Goal: Task Accomplishment & Management: Use online tool/utility

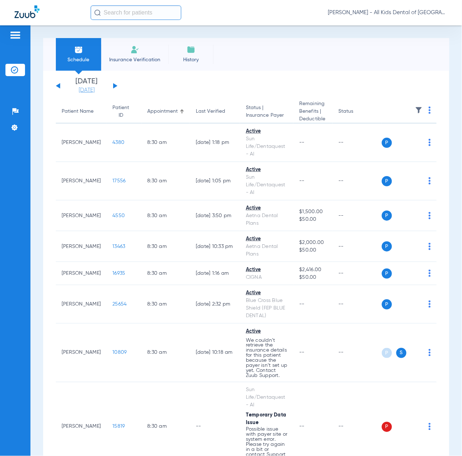
click at [86, 89] on link "[DATE]" at bounding box center [86, 90] width 43 height 7
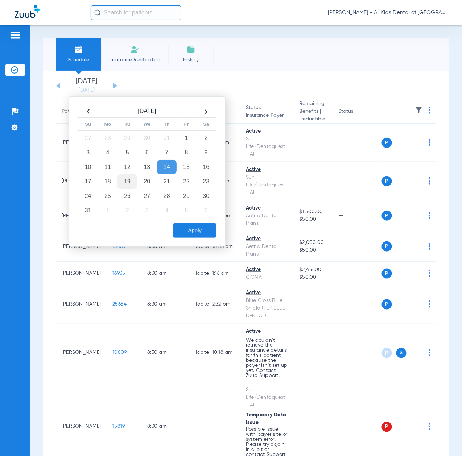
click at [126, 183] on td "19" at bounding box center [127, 181] width 20 height 14
click at [199, 228] on button "Apply" at bounding box center [194, 230] width 43 height 14
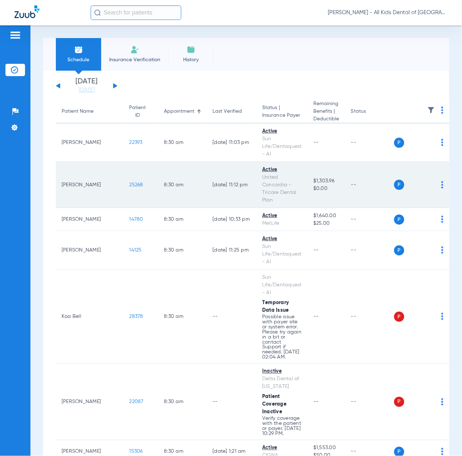
click at [129, 184] on span "25268" at bounding box center [136, 184] width 14 height 5
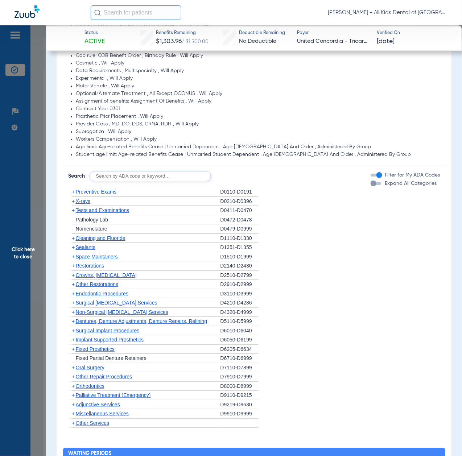
scroll to position [628, 0]
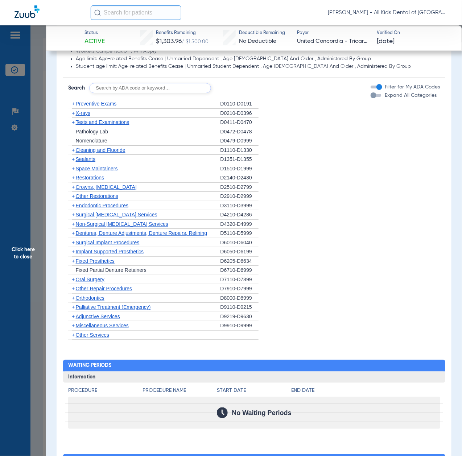
click at [136, 84] on input "text" at bounding box center [150, 88] width 122 height 10
paste input "D1206, D0330, D1351"
type input "D1206, D0330, D1351"
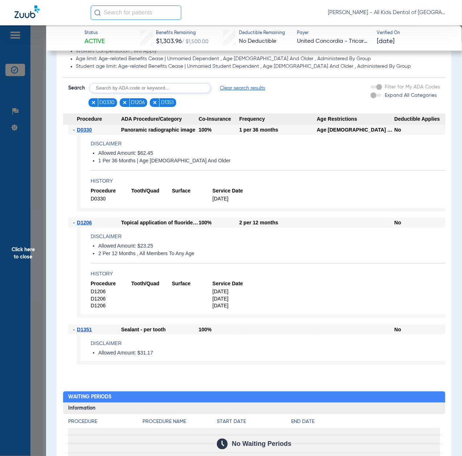
click at [19, 200] on span "Click here to close" at bounding box center [23, 253] width 46 height 456
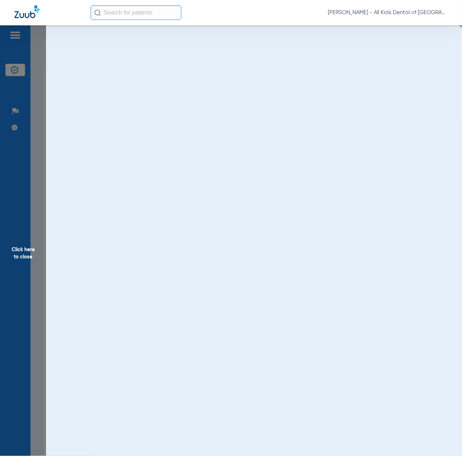
scroll to position [0, 0]
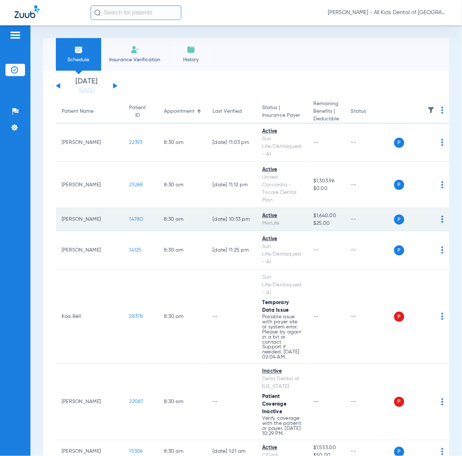
click at [129, 217] on span "14780" at bounding box center [136, 219] width 14 height 5
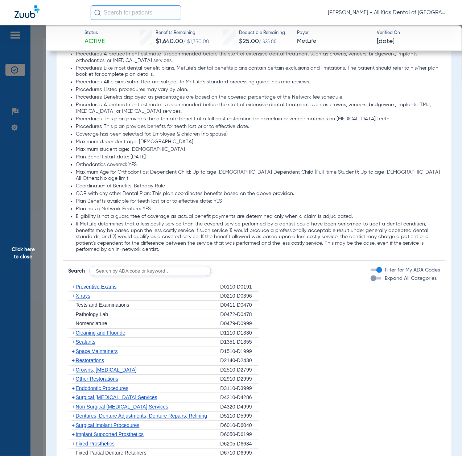
scroll to position [869, 0]
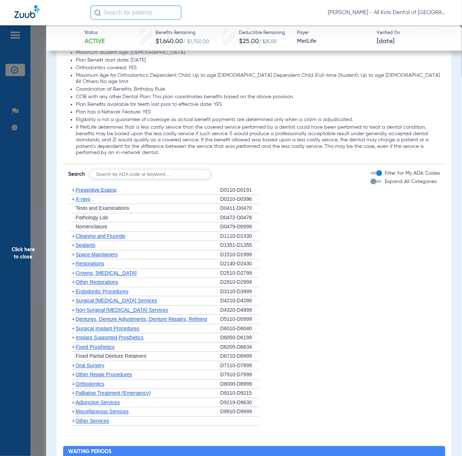
click at [150, 169] on input "text" at bounding box center [150, 174] width 122 height 10
paste input "D1206, D0330, D1351"
type input "D1206, D0330, D1351"
click button "Search" at bounding box center [238, 174] width 29 height 10
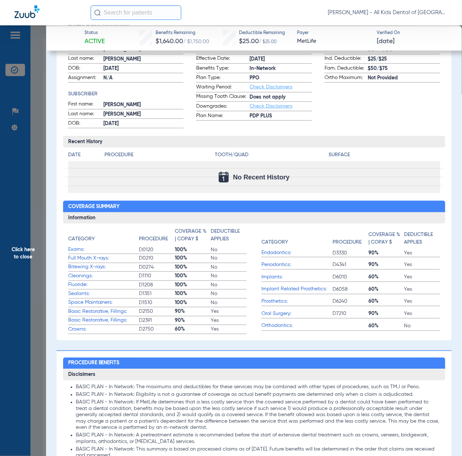
scroll to position [145, 0]
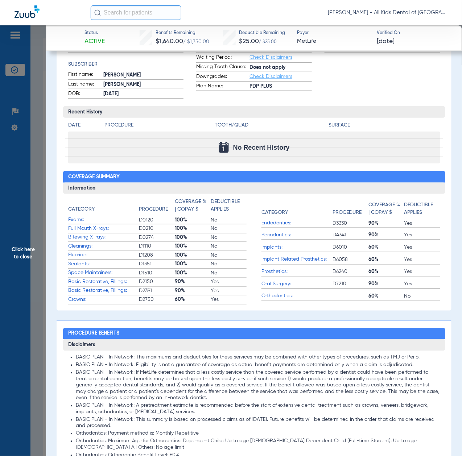
click at [28, 262] on span "Click here to close" at bounding box center [23, 253] width 46 height 456
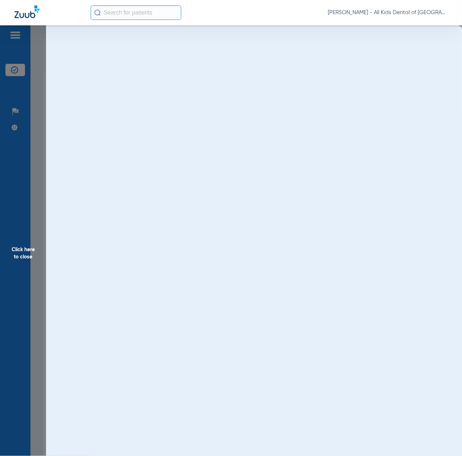
scroll to position [0, 0]
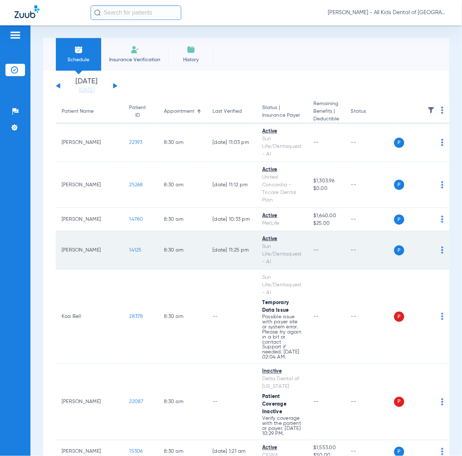
click at [129, 251] on span "14125" at bounding box center [135, 249] width 12 height 5
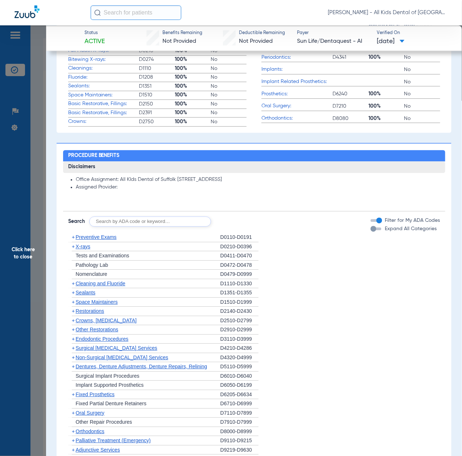
scroll to position [386, 0]
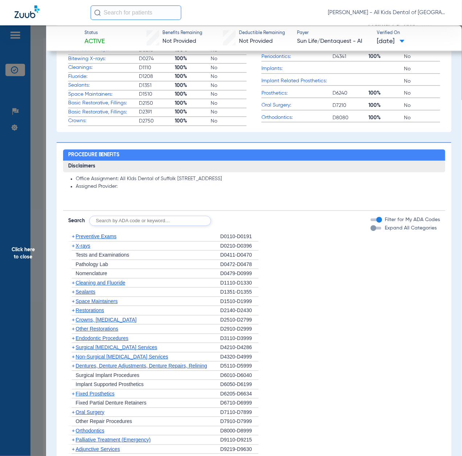
click at [145, 217] on input "text" at bounding box center [150, 221] width 122 height 10
paste input "D1206, D0330, D1351"
type input "D1206, D0330, D1351"
click button "Search" at bounding box center [238, 221] width 29 height 10
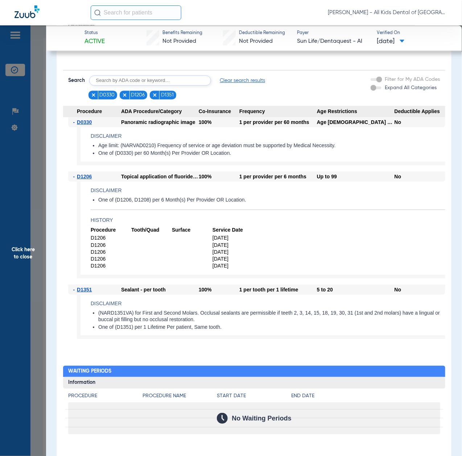
scroll to position [531, 0]
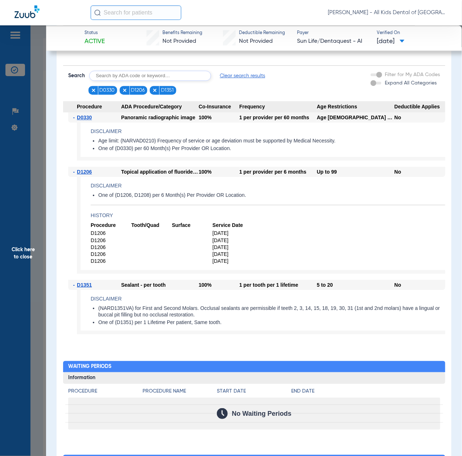
click at [23, 253] on span "Click here to close" at bounding box center [23, 253] width 46 height 456
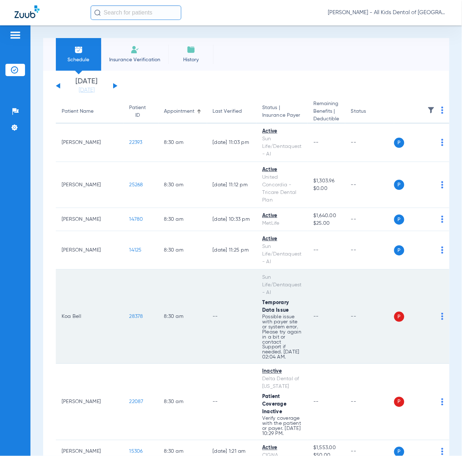
scroll to position [48, 0]
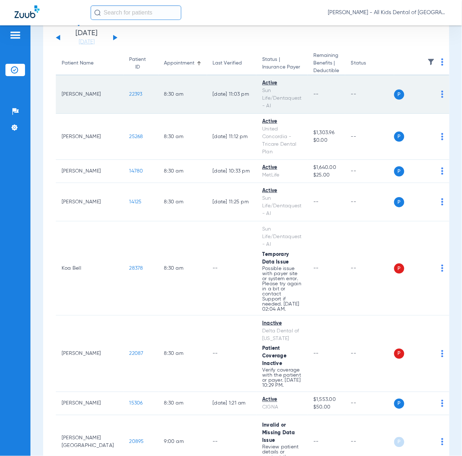
click at [129, 92] on span "22393" at bounding box center [135, 94] width 13 height 5
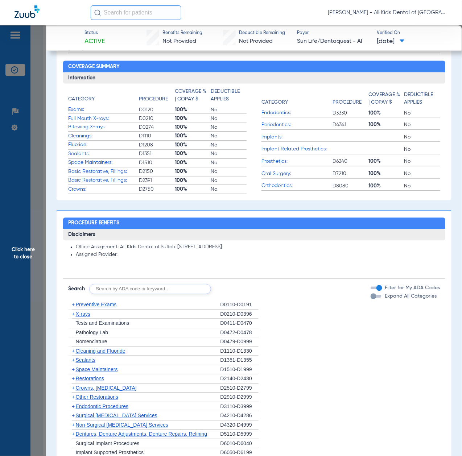
scroll to position [386, 0]
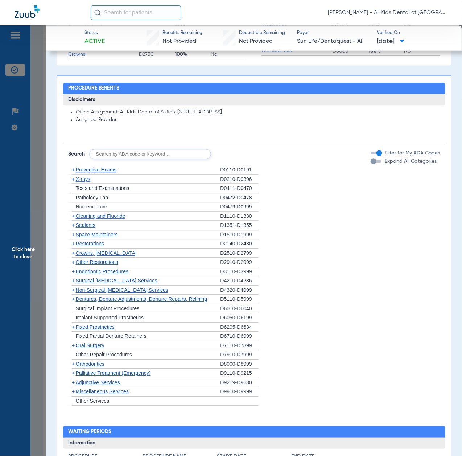
click at [136, 149] on input "text" at bounding box center [150, 154] width 122 height 10
paste input "D1206, D0330, D1351"
type input "D1206, D0330, D1351"
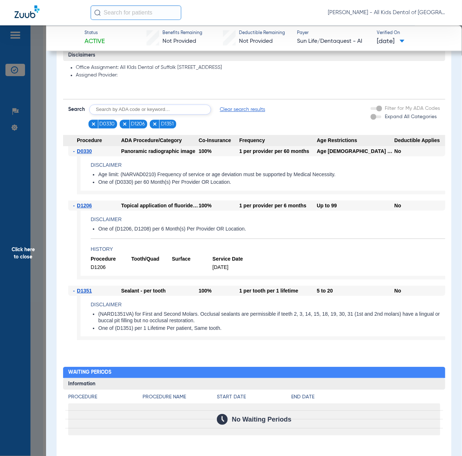
scroll to position [435, 0]
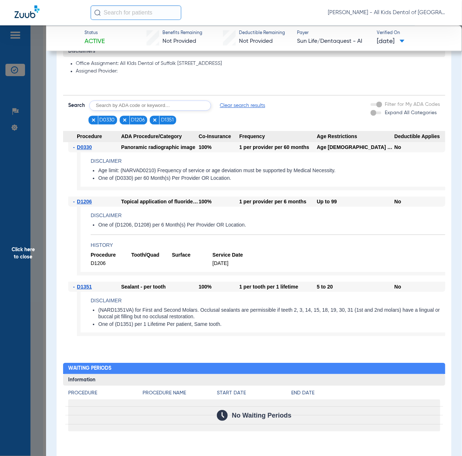
click at [13, 225] on span "Click here to close" at bounding box center [23, 253] width 46 height 456
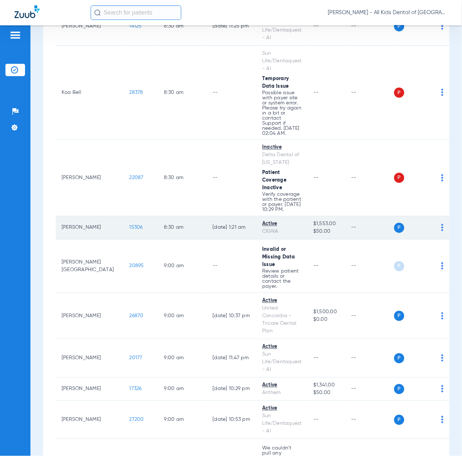
scroll to position [241, 0]
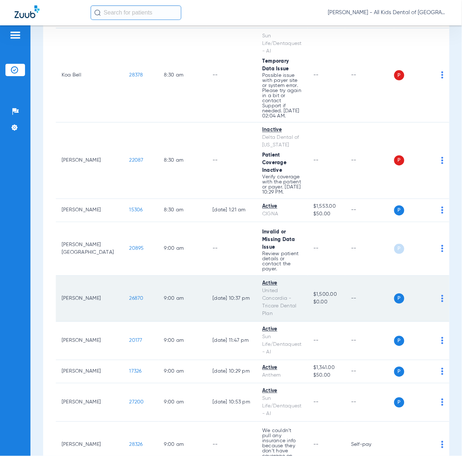
click at [129, 301] on span "26870" at bounding box center [136, 298] width 14 height 5
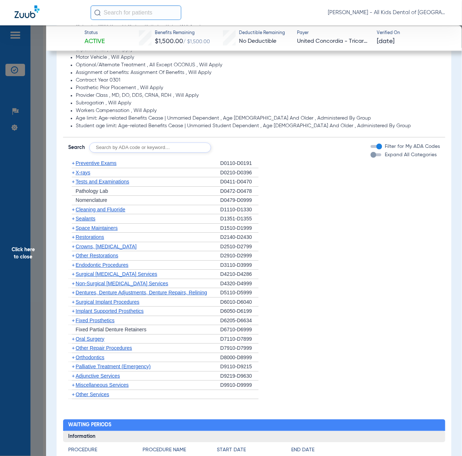
scroll to position [531, 0]
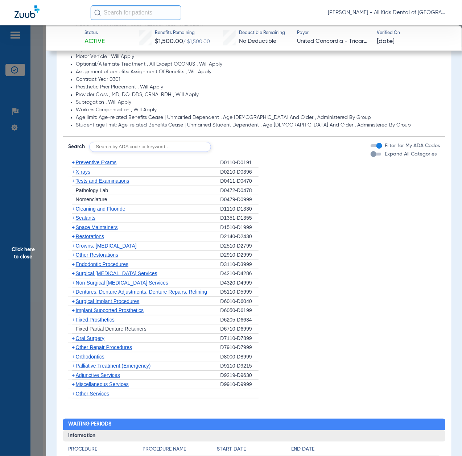
click at [176, 144] on input "text" at bounding box center [150, 147] width 122 height 10
paste input "D1206, D0330, D1351"
type input "D1206, D0330, D1351"
click button "Search" at bounding box center [238, 147] width 29 height 10
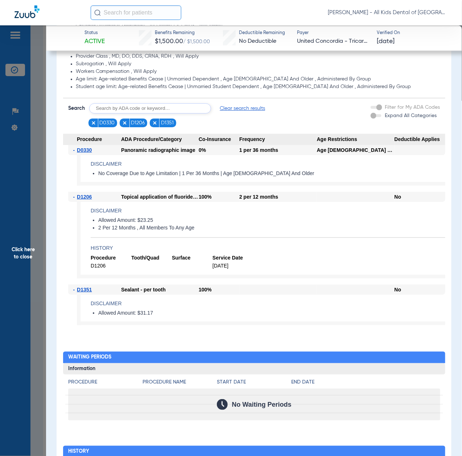
scroll to position [580, 0]
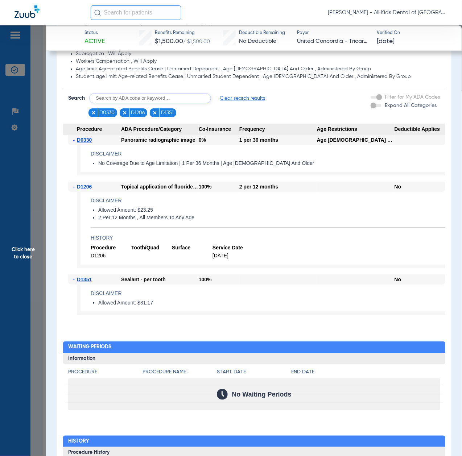
click at [21, 238] on span "Click here to close" at bounding box center [23, 253] width 46 height 456
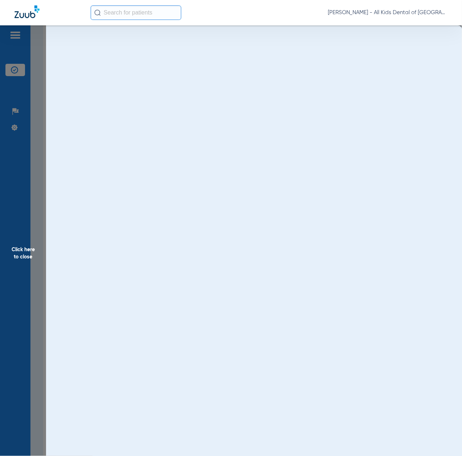
scroll to position [0, 0]
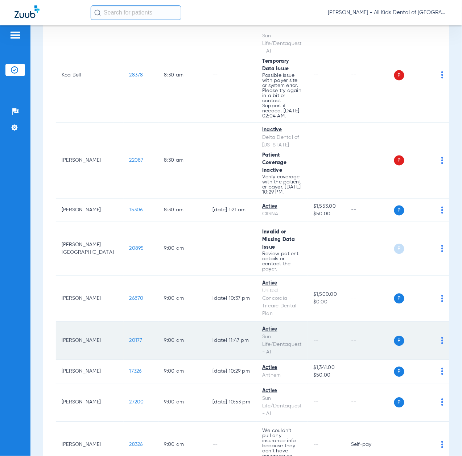
click at [129, 343] on span "20177" at bounding box center [135, 340] width 13 height 5
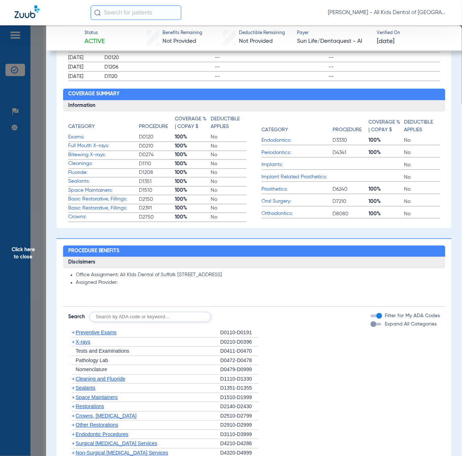
scroll to position [386, 0]
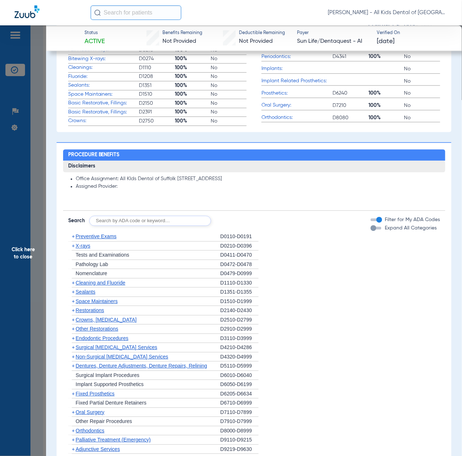
click at [143, 220] on input "text" at bounding box center [150, 221] width 122 height 10
paste input "D1206, D0330, D1351"
type input "D1206, D0330, D1351"
click button "Search" at bounding box center [238, 221] width 29 height 10
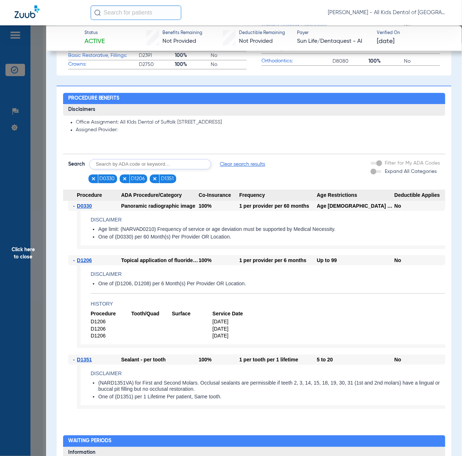
scroll to position [531, 0]
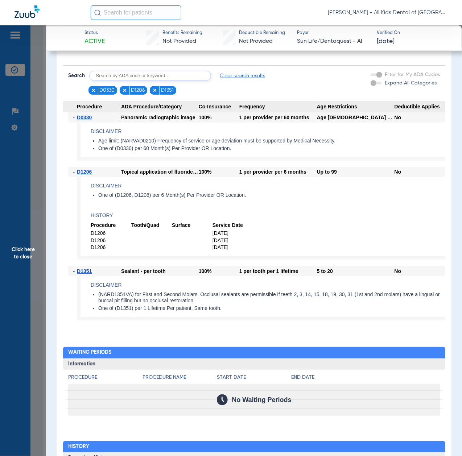
click at [37, 244] on span "Click here to close" at bounding box center [23, 253] width 46 height 456
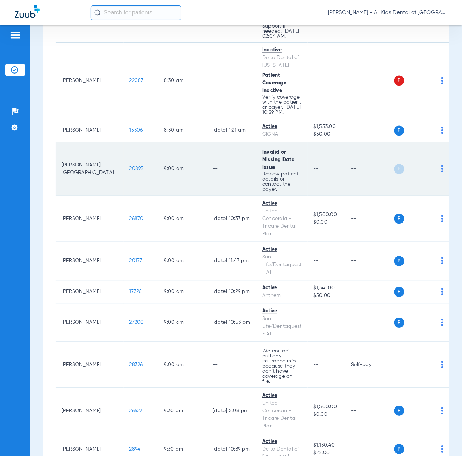
scroll to position [338, 0]
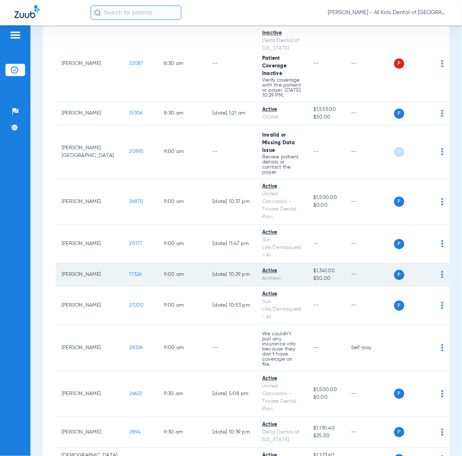
click at [129, 277] on span "17326" at bounding box center [135, 274] width 12 height 5
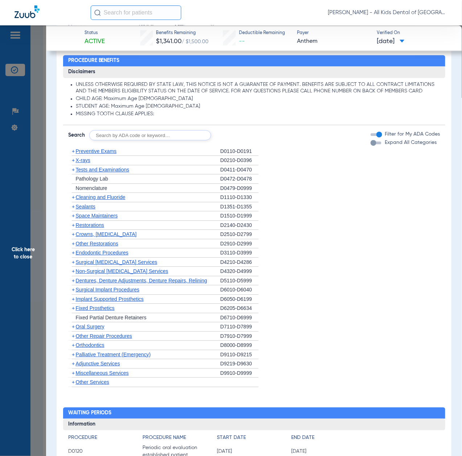
scroll to position [483, 0]
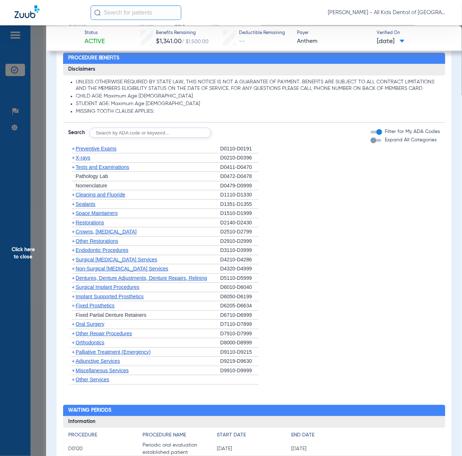
click at [158, 129] on input "text" at bounding box center [150, 133] width 122 height 10
paste input "D1206, D0330, D1351"
type input "D1206, D0330, D1351"
click button "Search" at bounding box center [238, 133] width 29 height 10
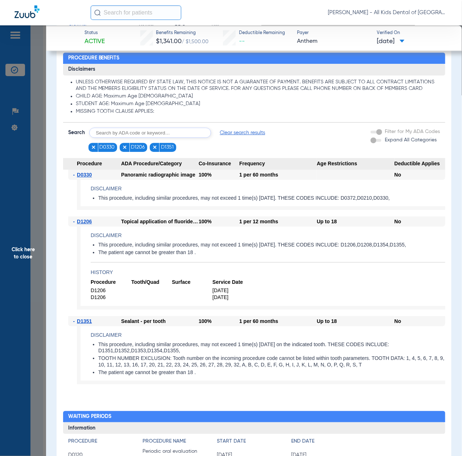
click at [29, 232] on span "Click here to close" at bounding box center [23, 253] width 46 height 456
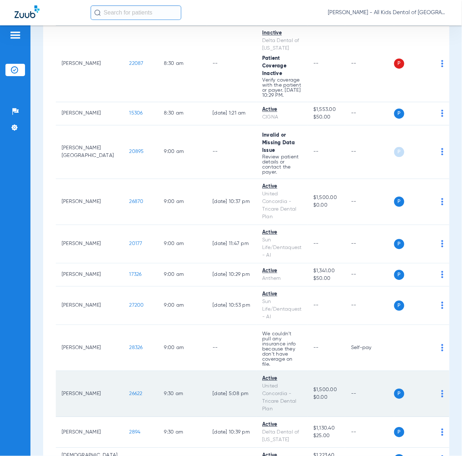
scroll to position [435, 0]
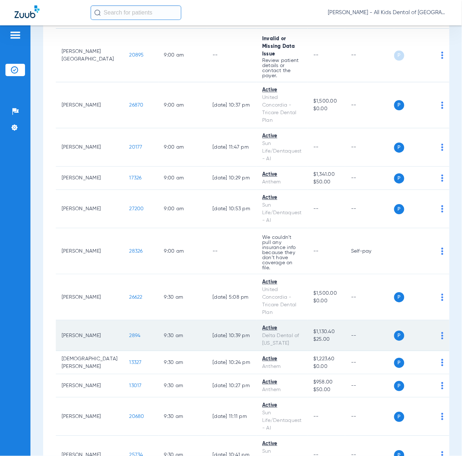
click at [129, 333] on span "2894" at bounding box center [134, 335] width 11 height 5
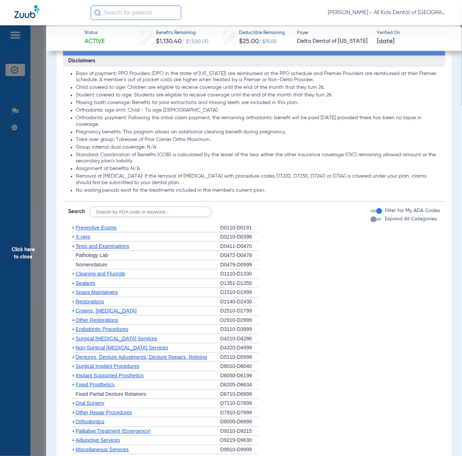
scroll to position [483, 0]
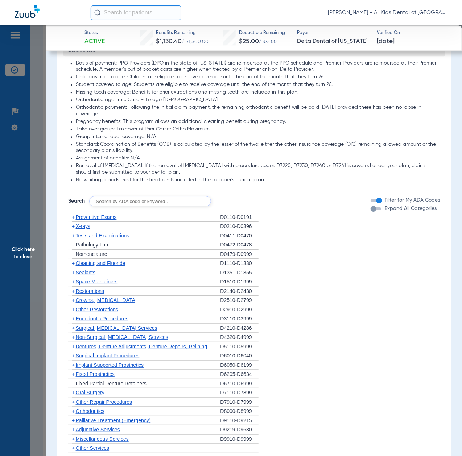
click at [168, 200] on input "text" at bounding box center [150, 201] width 122 height 10
paste input "D1206, D0330, D1351"
type input "D1206, D0330, D1351"
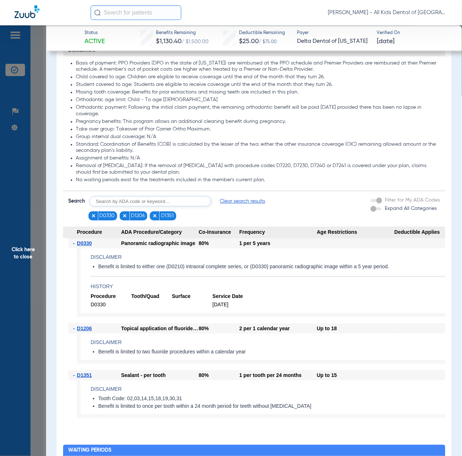
scroll to position [628, 0]
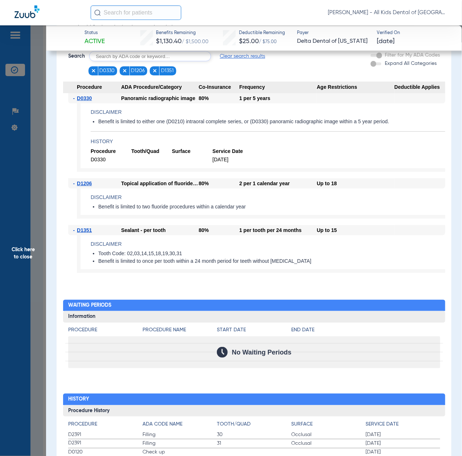
drag, startPoint x: 27, startPoint y: 264, endPoint x: 44, endPoint y: 264, distance: 17.0
click at [27, 264] on span "Click here to close" at bounding box center [23, 253] width 46 height 456
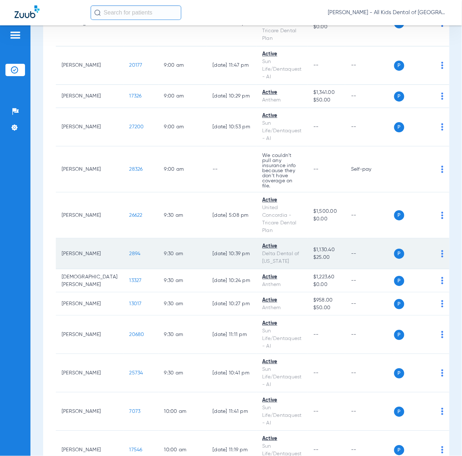
scroll to position [580, 0]
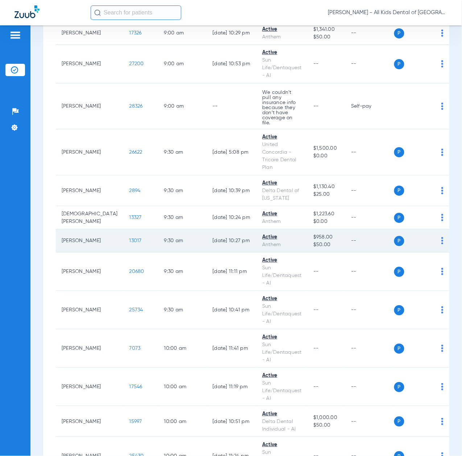
click at [129, 238] on span "13017" at bounding box center [135, 240] width 12 height 5
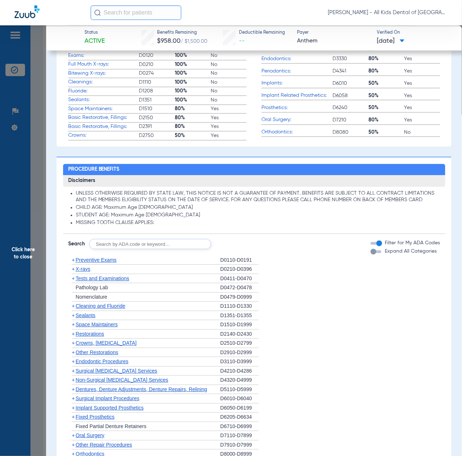
scroll to position [386, 0]
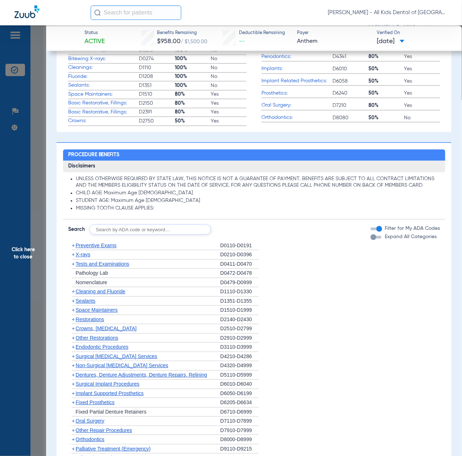
click at [131, 226] on input "text" at bounding box center [150, 229] width 122 height 10
paste input "D1206, D0330, D1351"
type input "D1206, D0330, D1351"
click button "Search" at bounding box center [238, 229] width 29 height 10
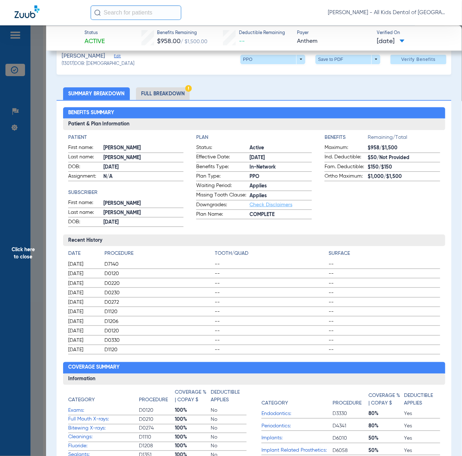
scroll to position [0, 0]
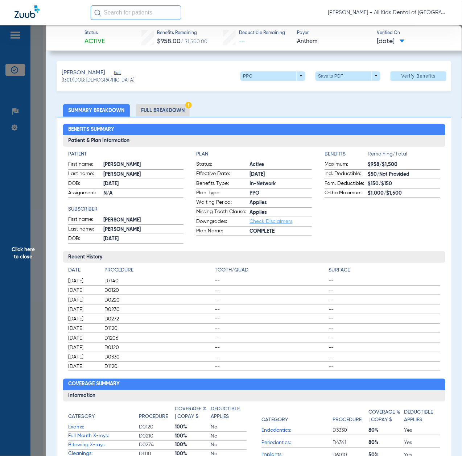
drag, startPoint x: 26, startPoint y: 259, endPoint x: 48, endPoint y: 266, distance: 22.2
click at [26, 259] on span "Click here to close" at bounding box center [23, 253] width 46 height 456
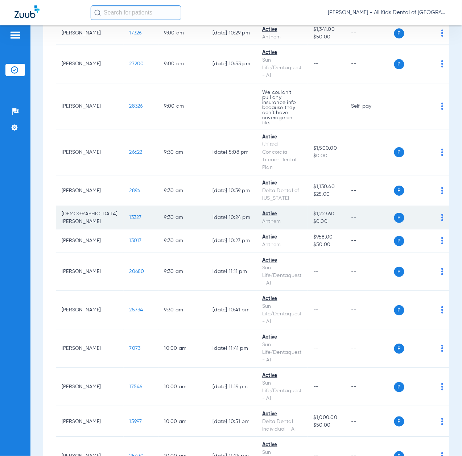
click at [129, 215] on span "13327" at bounding box center [135, 217] width 12 height 5
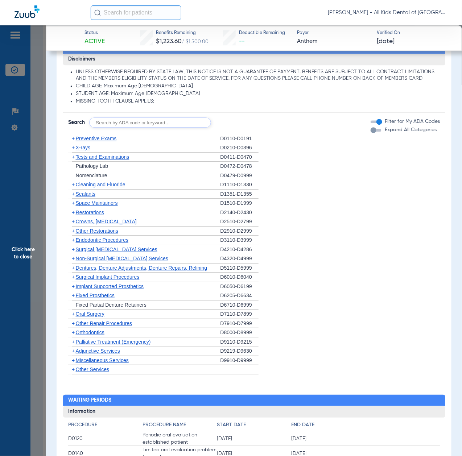
scroll to position [483, 0]
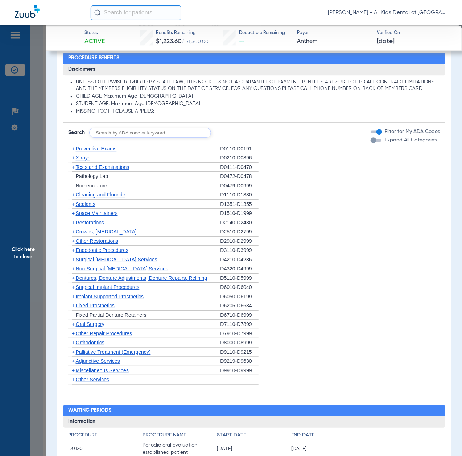
click at [137, 135] on input "text" at bounding box center [150, 133] width 122 height 10
paste input "D1206, D0330, D1351"
type input "D1206, D0330, D1351"
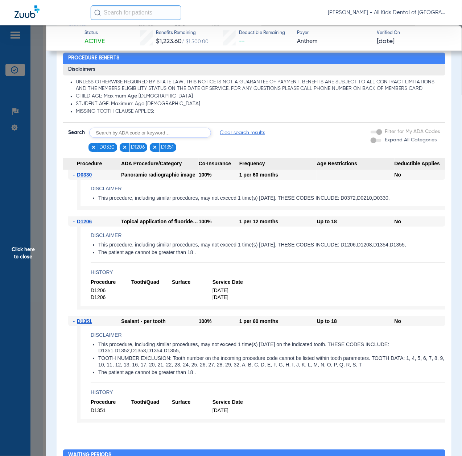
drag, startPoint x: 24, startPoint y: 282, endPoint x: 41, endPoint y: 278, distance: 17.6
click at [24, 282] on span "Click here to close" at bounding box center [23, 253] width 46 height 456
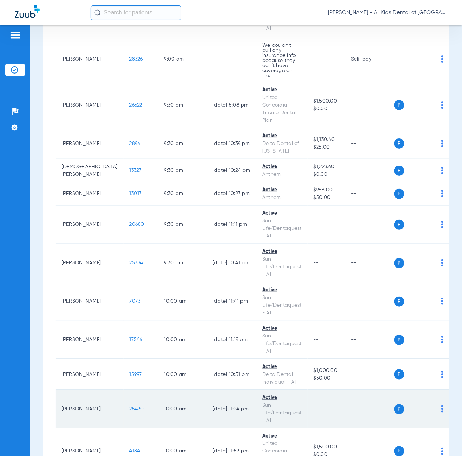
scroll to position [676, 0]
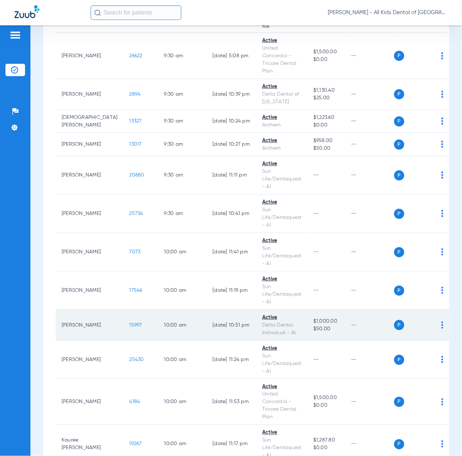
click at [129, 322] on span "15997" at bounding box center [135, 324] width 13 height 5
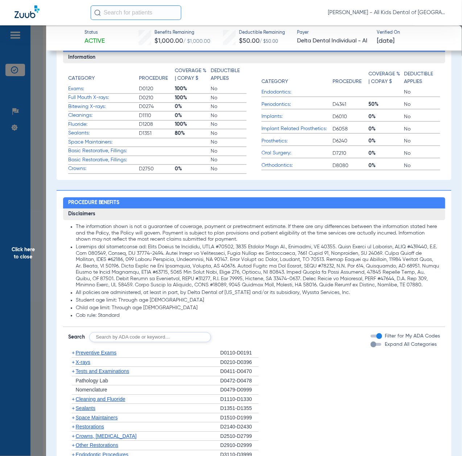
scroll to position [483, 0]
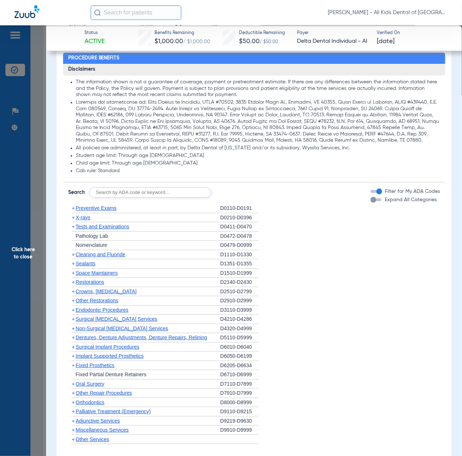
click at [165, 192] on input "text" at bounding box center [150, 192] width 122 height 10
paste input "D1206, D0330, D1351"
type input "D1206, D0330, D1351"
click button "Search" at bounding box center [238, 192] width 29 height 10
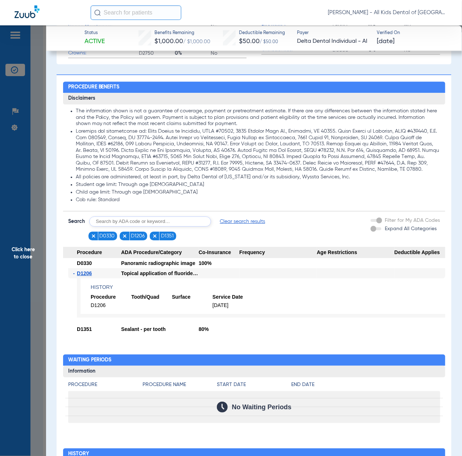
scroll to position [531, 0]
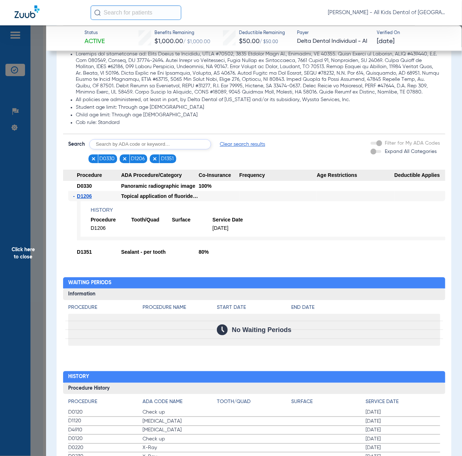
click at [27, 238] on span "Click here to close" at bounding box center [23, 253] width 46 height 456
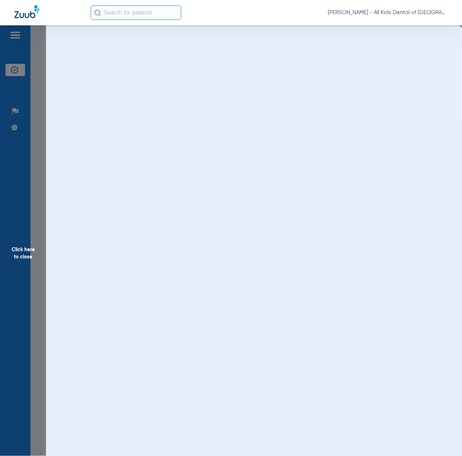
scroll to position [0, 0]
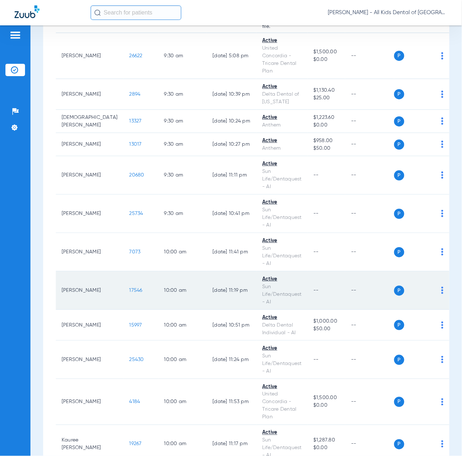
click at [129, 288] on span "17546" at bounding box center [135, 290] width 13 height 5
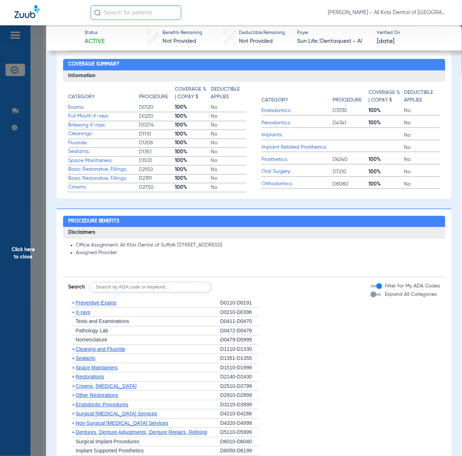
scroll to position [435, 0]
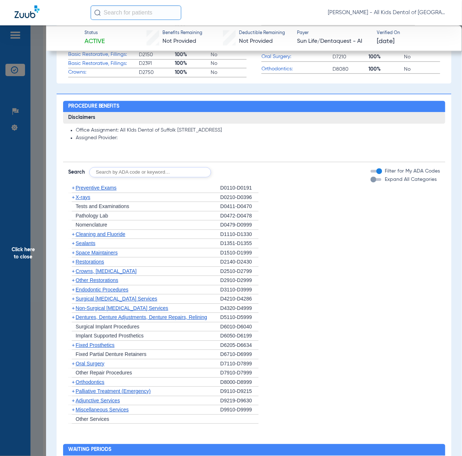
click at [156, 168] on input "text" at bounding box center [150, 172] width 122 height 10
paste input "[PHONE_NUMBER]"
type input "[PHONE_NUMBER]"
drag, startPoint x: 138, startPoint y: 170, endPoint x: -20, endPoint y: 184, distance: 158.2
click at [0, 184] on html "[PERSON_NAME] - All Kids Dental of Suffolk Patients Insurance Verification Setu…" at bounding box center [231, 228] width 462 height 456
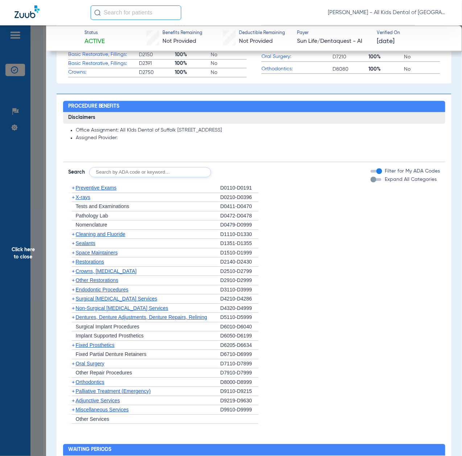
click at [120, 173] on input "text" at bounding box center [150, 172] width 122 height 10
paste input "D1206, D0330, D1351"
type input "D1206, D0330, D1351"
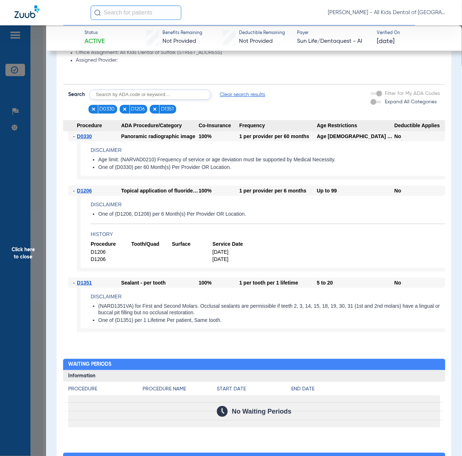
scroll to position [580, 0]
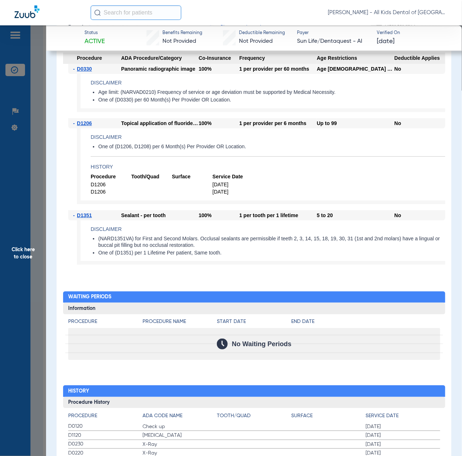
click at [25, 256] on span "Click here to close" at bounding box center [23, 253] width 46 height 456
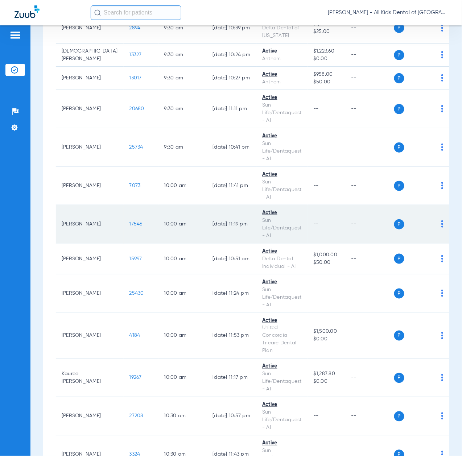
scroll to position [773, 0]
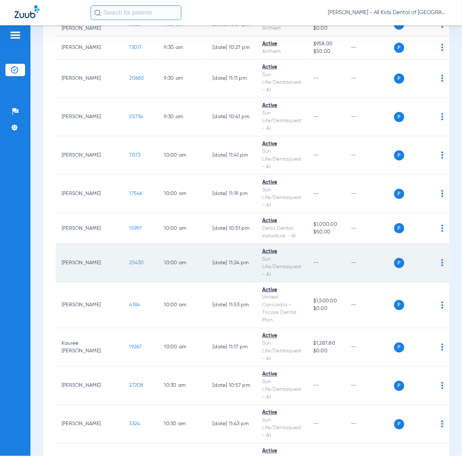
click at [129, 260] on span "25430" at bounding box center [136, 262] width 14 height 5
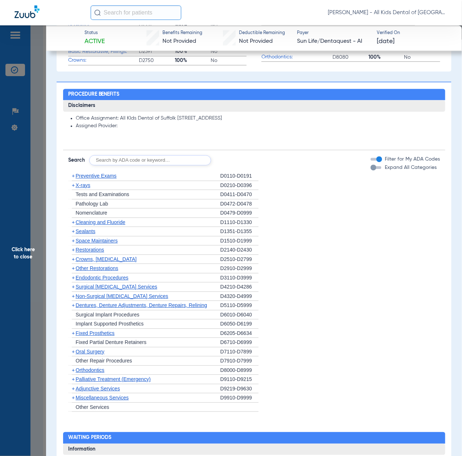
scroll to position [483, 0]
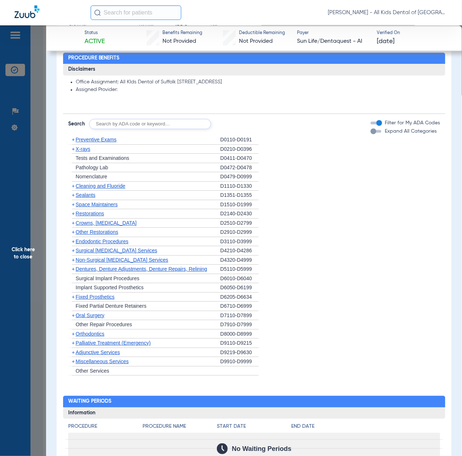
click at [183, 125] on input "text" at bounding box center [150, 124] width 122 height 10
paste input "D1206, D0330, D1351"
type input "D1206, D0330, D1351"
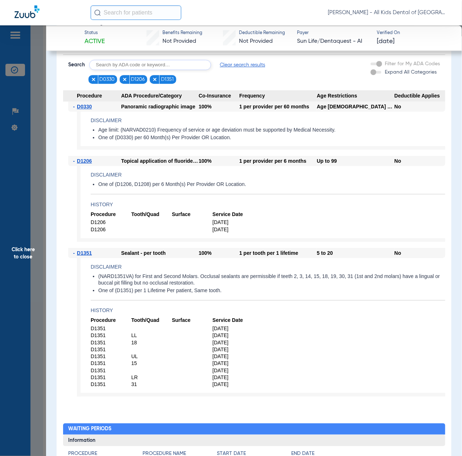
scroll to position [531, 0]
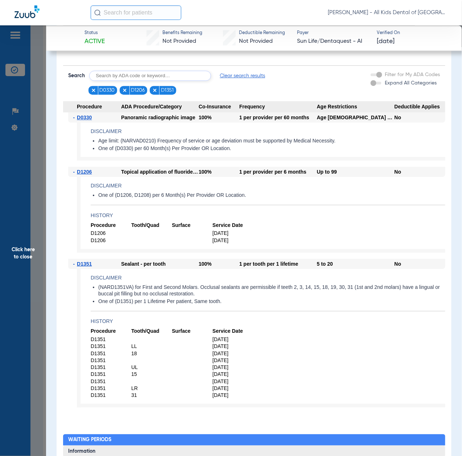
click at [29, 293] on span "Click here to close" at bounding box center [23, 253] width 46 height 456
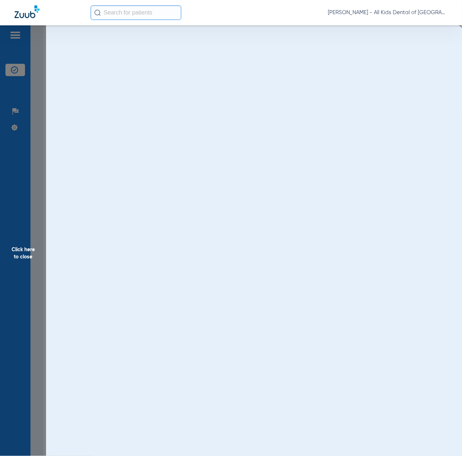
scroll to position [0, 0]
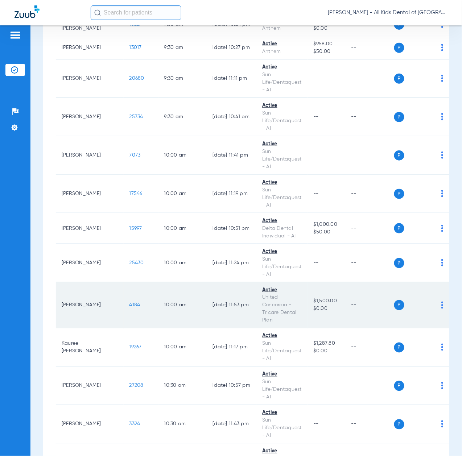
click at [129, 303] on span "4184" at bounding box center [134, 305] width 11 height 5
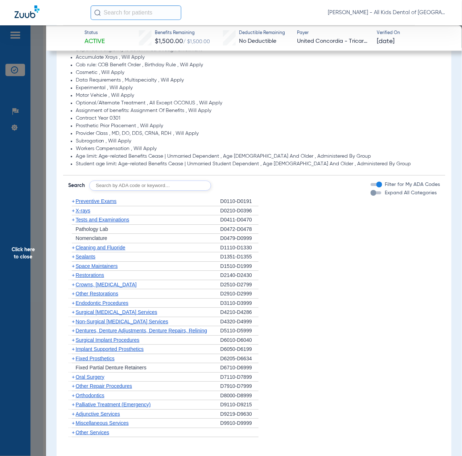
scroll to position [531, 0]
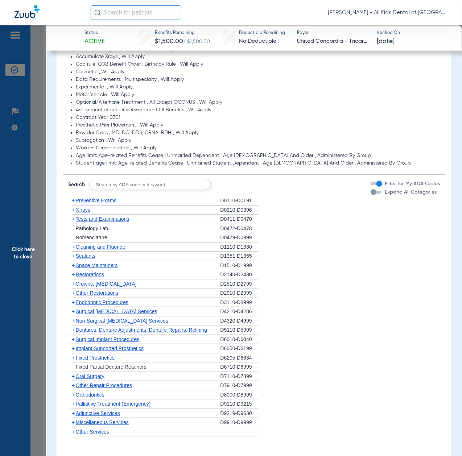
click at [151, 183] on input "text" at bounding box center [150, 185] width 122 height 10
paste input "D1206, D0330, D1351"
type input "D1206, D0330, D1351"
click at [244, 180] on button "Search" at bounding box center [238, 185] width 29 height 10
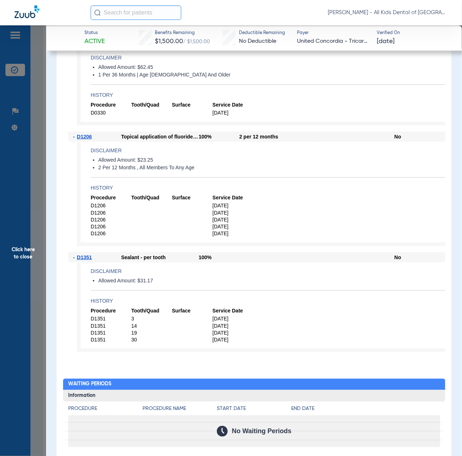
scroll to position [725, 0]
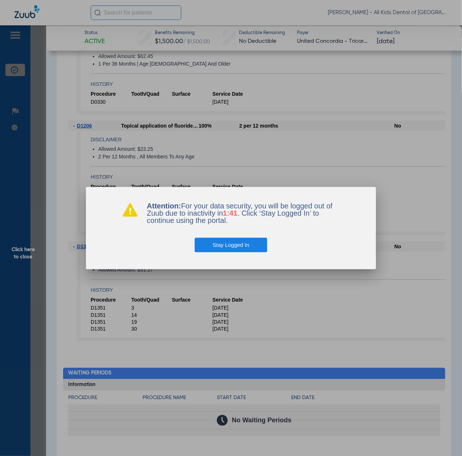
click at [219, 248] on button "Stay Logged In" at bounding box center [231, 245] width 73 height 14
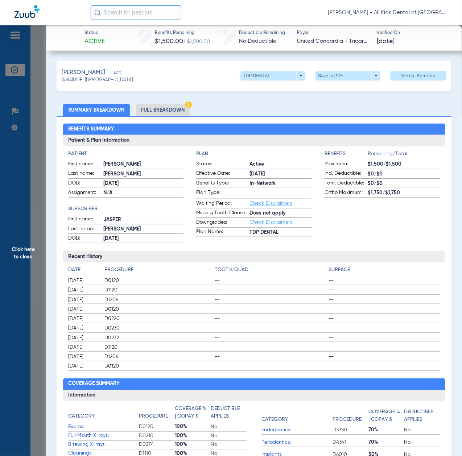
scroll to position [0, 0]
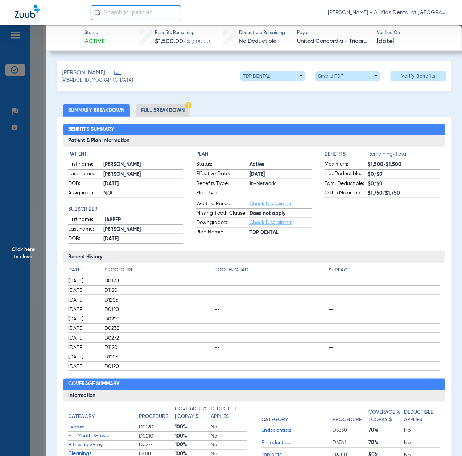
click at [35, 241] on span "Click here to close" at bounding box center [23, 253] width 46 height 456
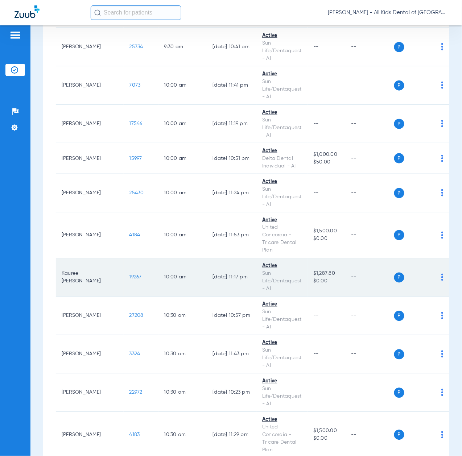
scroll to position [821, 0]
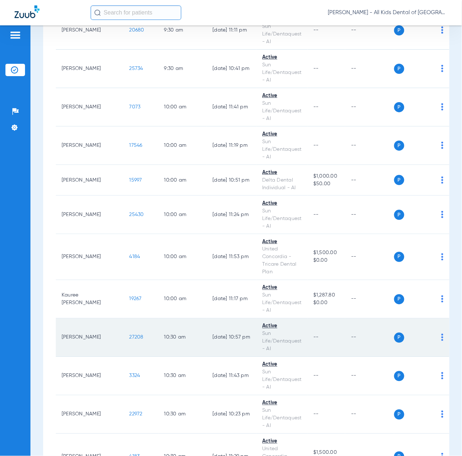
click at [124, 329] on td "27208" at bounding box center [141, 337] width 35 height 38
click at [129, 338] on span "27208" at bounding box center [136, 337] width 14 height 5
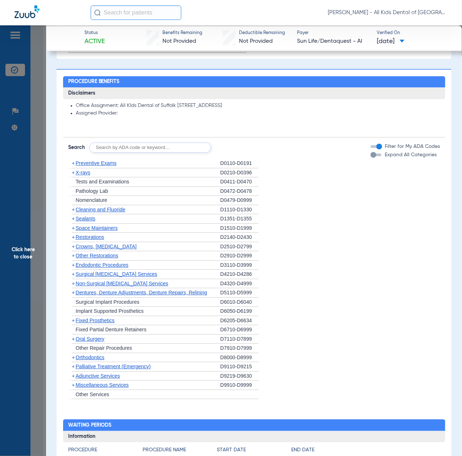
scroll to position [435, 0]
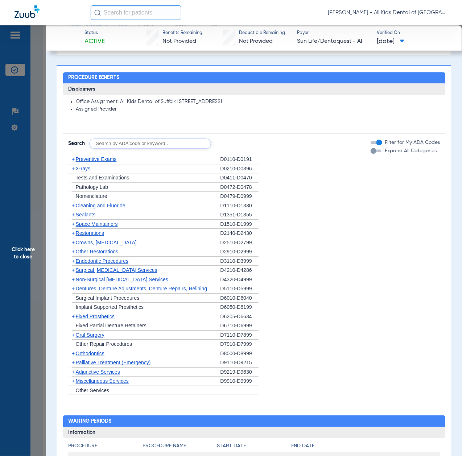
click at [121, 139] on input "text" at bounding box center [150, 143] width 122 height 10
paste input "D1206, D0330, D1351"
type input "D1206, D0330, D1351"
click button "Search" at bounding box center [238, 143] width 29 height 10
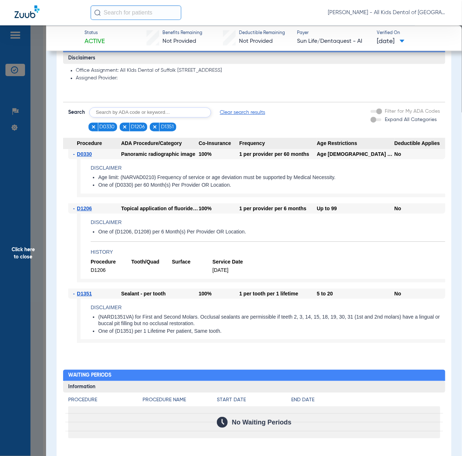
scroll to position [531, 0]
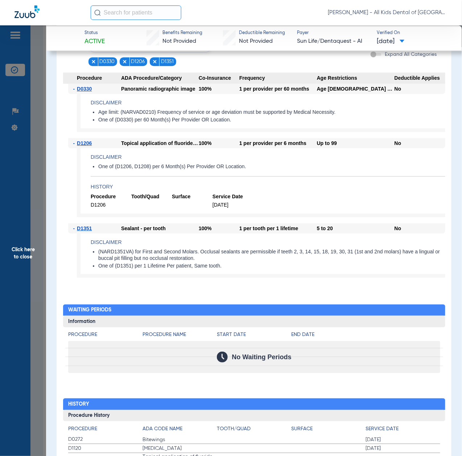
drag, startPoint x: 12, startPoint y: 276, endPoint x: 86, endPoint y: 288, distance: 74.6
click at [12, 276] on span "Click here to close" at bounding box center [23, 253] width 46 height 456
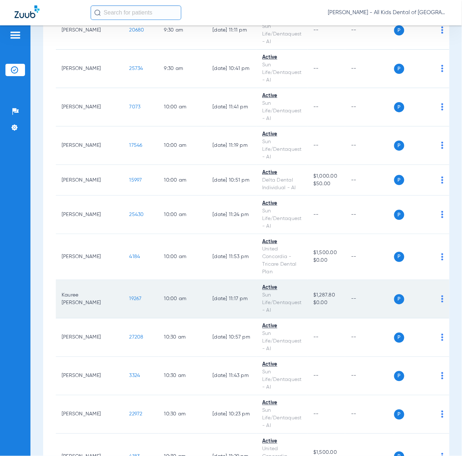
scroll to position [869, 0]
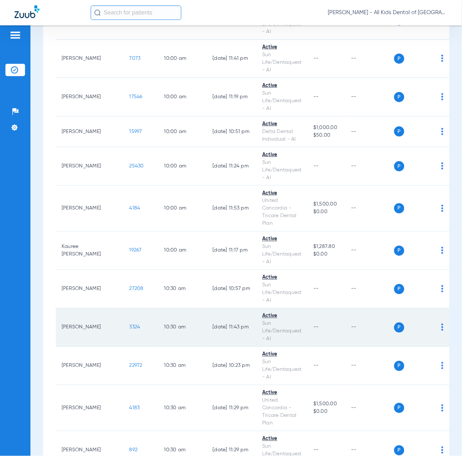
click at [129, 325] on span "3324" at bounding box center [134, 327] width 11 height 5
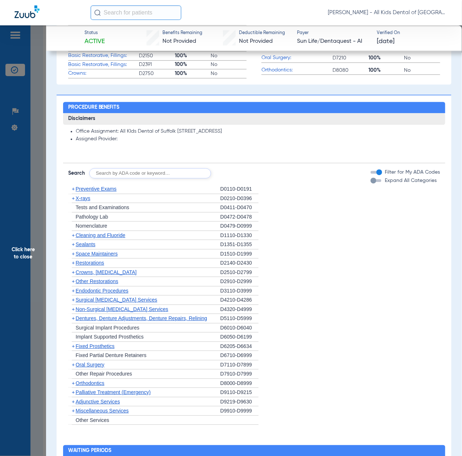
scroll to position [435, 0]
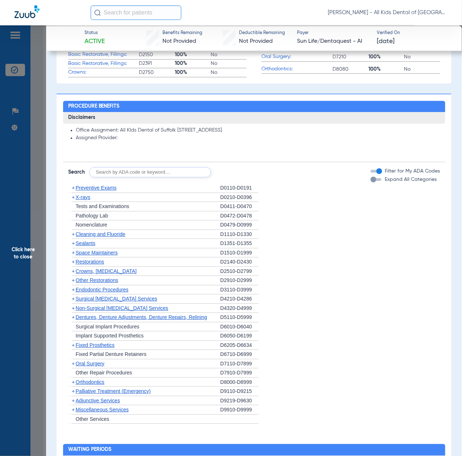
click at [136, 178] on div "Disclaimers Office Assignment: All KIds Dental of Suffolk [STREET_ADDRESS] Assi…" at bounding box center [254, 268] width 382 height 312
click at [136, 172] on input "text" at bounding box center [150, 172] width 122 height 10
paste input "D1206, D0330, D1351"
type input "D1206, D0330, D1351"
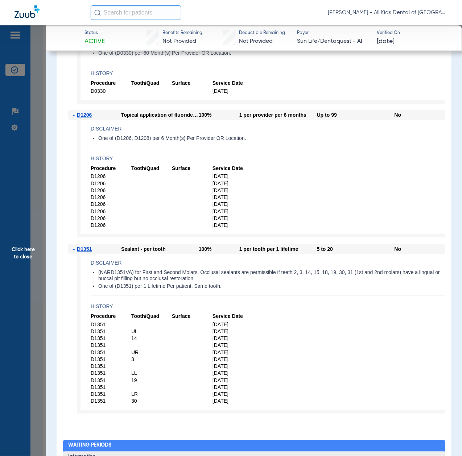
scroll to position [628, 0]
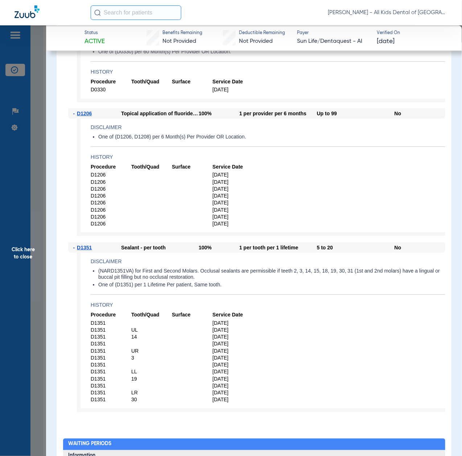
click at [41, 293] on span "Click here to close" at bounding box center [23, 253] width 46 height 456
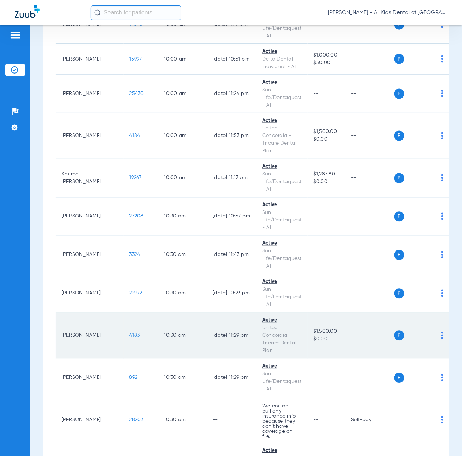
scroll to position [966, 0]
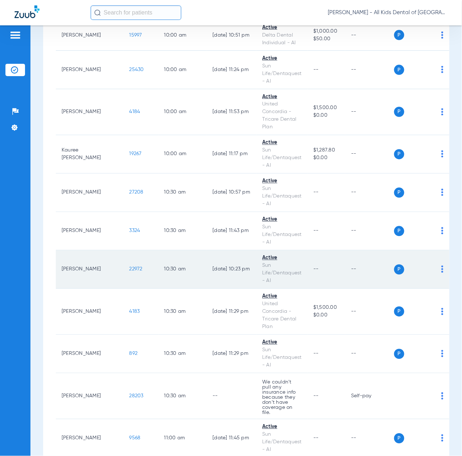
click at [129, 267] on span "22972" at bounding box center [135, 269] width 13 height 5
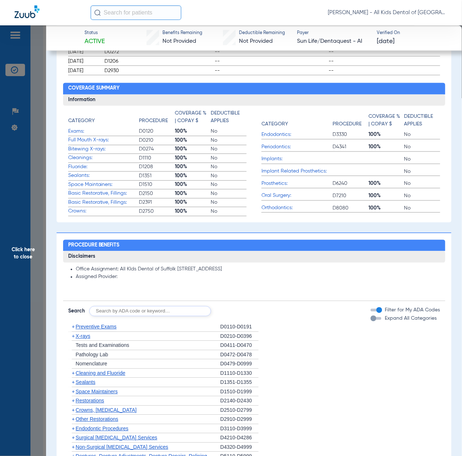
scroll to position [386, 0]
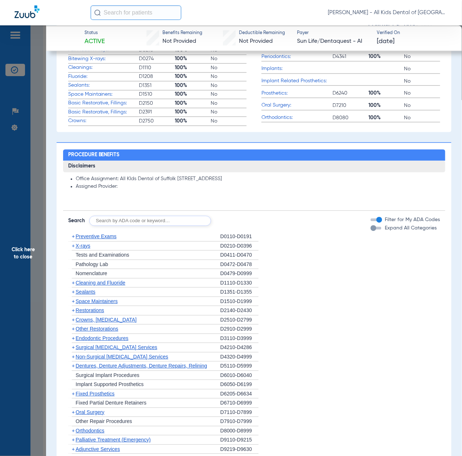
click at [128, 221] on input "text" at bounding box center [150, 221] width 122 height 10
paste input "D1206, D0330, D1351"
type input "D1206, D0330, D1351"
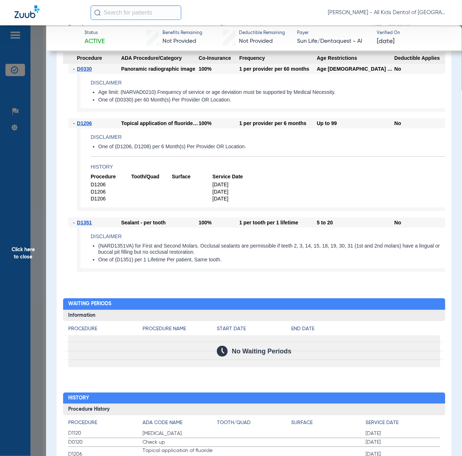
scroll to position [531, 0]
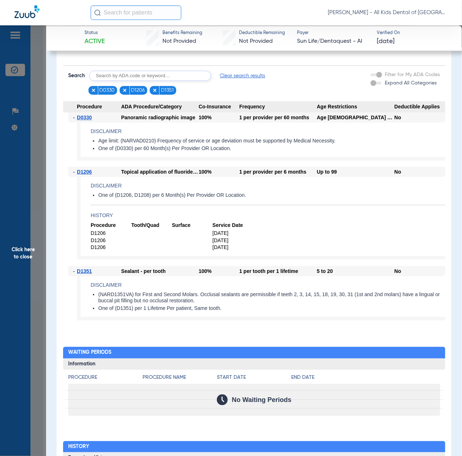
click at [33, 268] on span "Click here to close" at bounding box center [23, 253] width 46 height 456
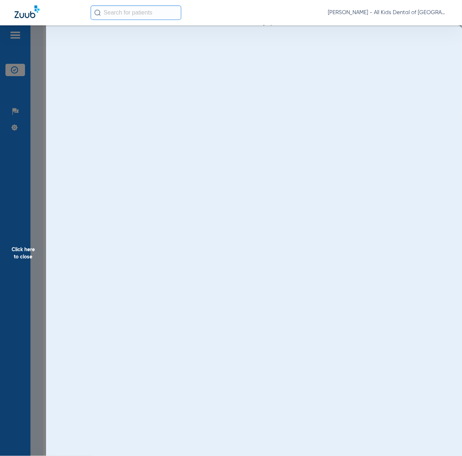
scroll to position [0, 0]
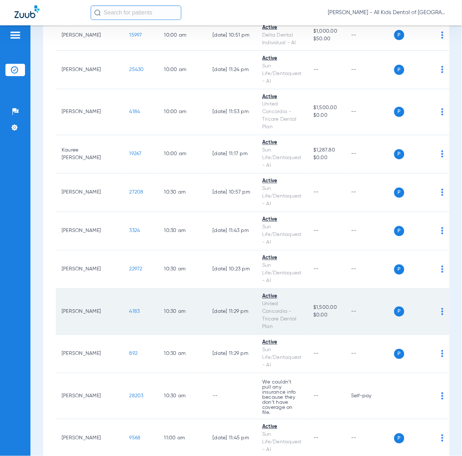
click at [129, 309] on span "4183" at bounding box center [134, 311] width 11 height 5
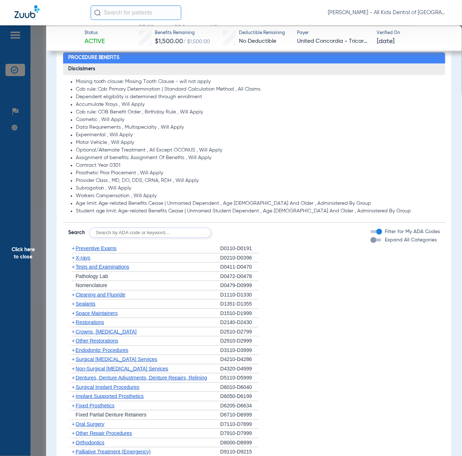
scroll to position [531, 0]
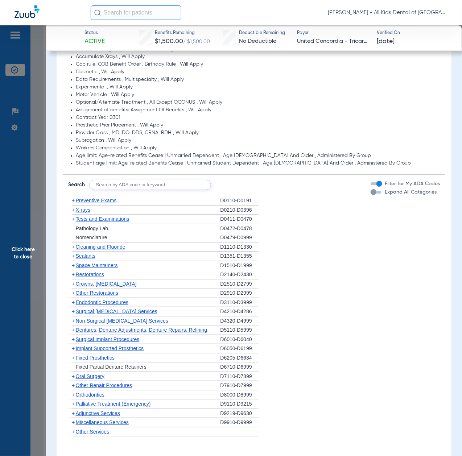
click at [176, 187] on input "text" at bounding box center [150, 185] width 122 height 10
paste input "D1206, D0330, D1351"
type input "D1206, D0330, D1351"
click button "Search" at bounding box center [238, 185] width 29 height 10
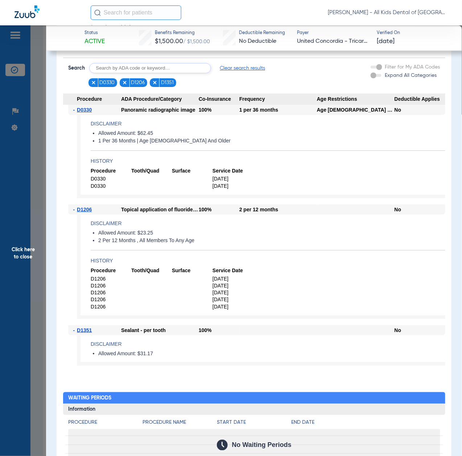
scroll to position [676, 0]
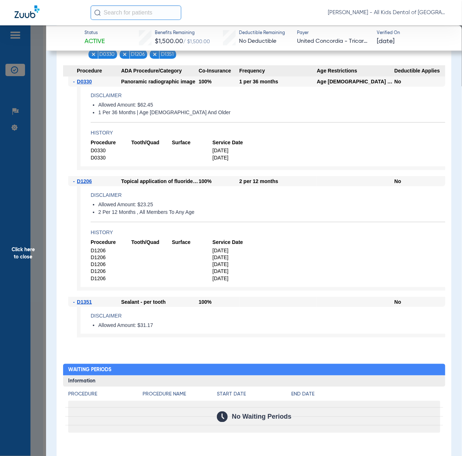
click at [10, 238] on span "Click here to close" at bounding box center [23, 253] width 46 height 456
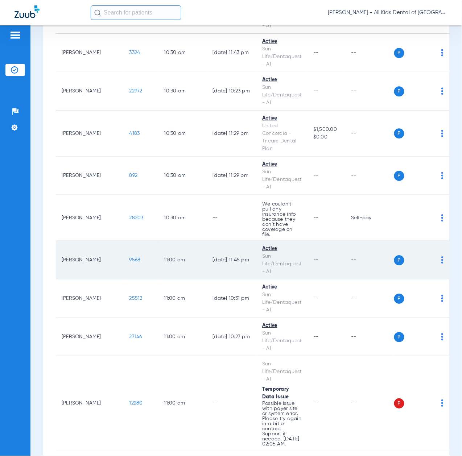
scroll to position [1159, 0]
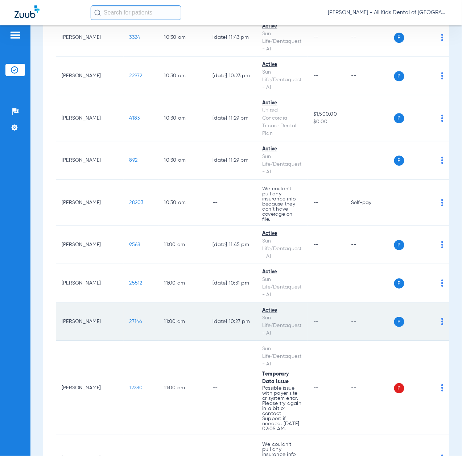
click at [129, 319] on span "27146" at bounding box center [135, 321] width 13 height 5
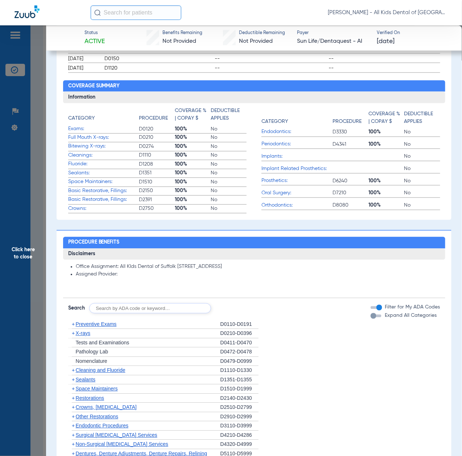
scroll to position [435, 0]
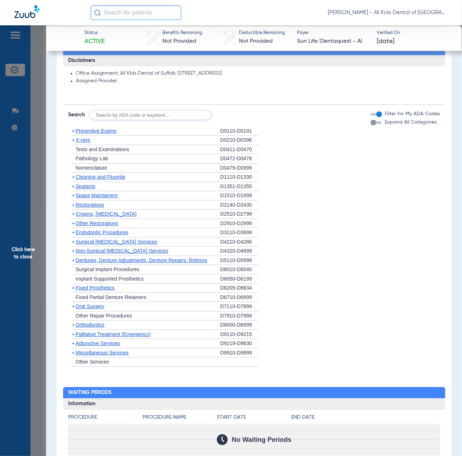
click at [154, 118] on input "text" at bounding box center [150, 115] width 122 height 10
paste input "D1206, D0330, D1351"
type input "D1206, D0330, D1351"
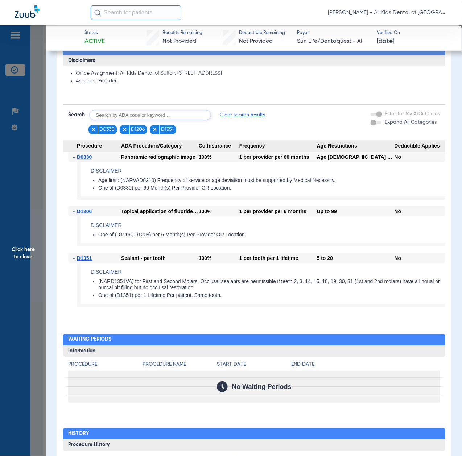
click at [34, 250] on span "Click here to close" at bounding box center [23, 253] width 46 height 456
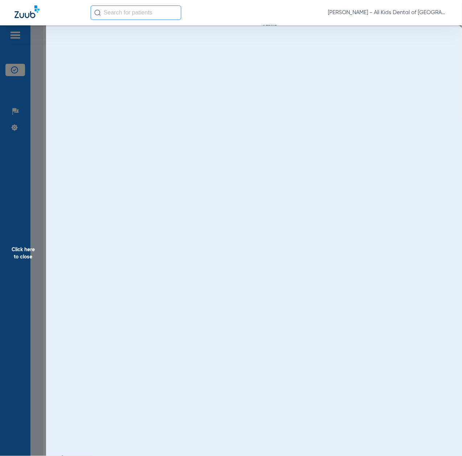
scroll to position [0, 0]
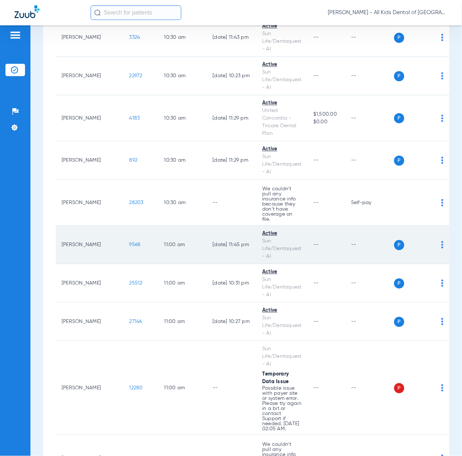
click at [129, 242] on span "9568" at bounding box center [134, 244] width 11 height 5
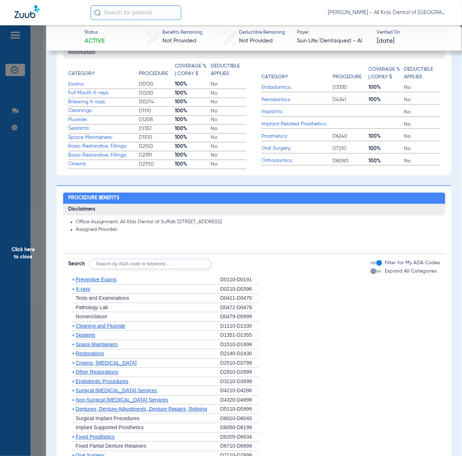
scroll to position [483, 0]
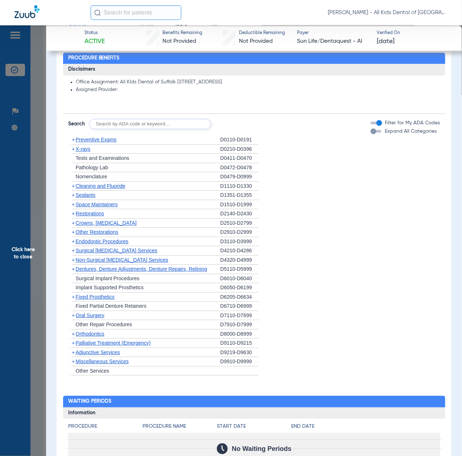
click at [135, 122] on input "text" at bounding box center [150, 124] width 122 height 10
paste input "D1206, D0330, D1351"
type input "D1206, D0330, D1351"
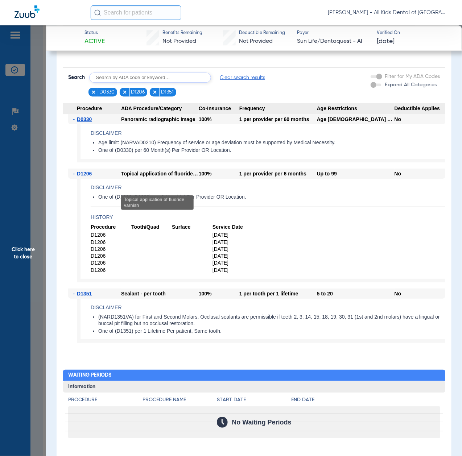
scroll to position [531, 0]
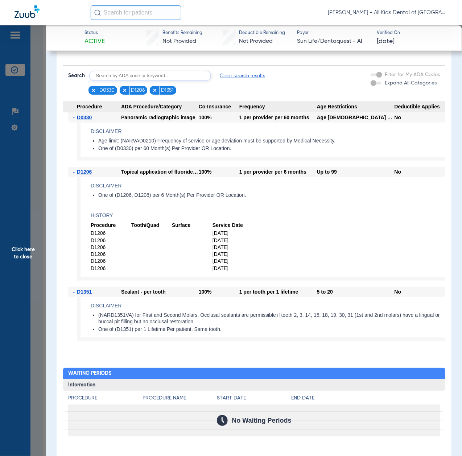
click at [38, 254] on span "Click here to close" at bounding box center [23, 253] width 46 height 456
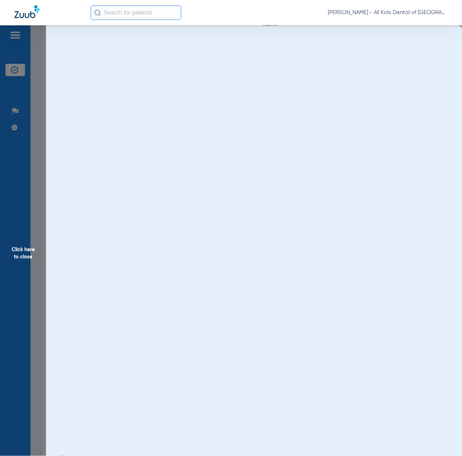
scroll to position [0, 0]
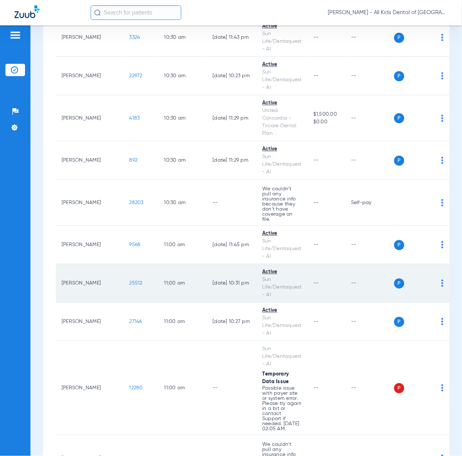
click at [129, 280] on span "25512" at bounding box center [135, 282] width 13 height 5
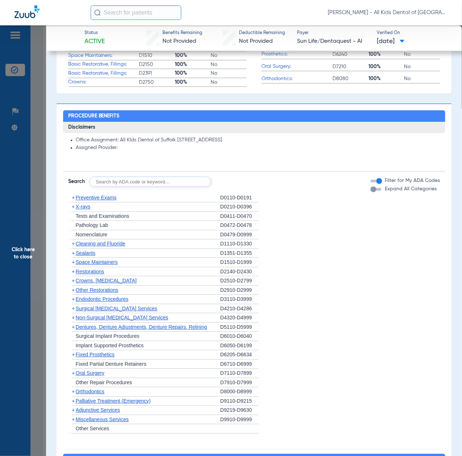
scroll to position [483, 0]
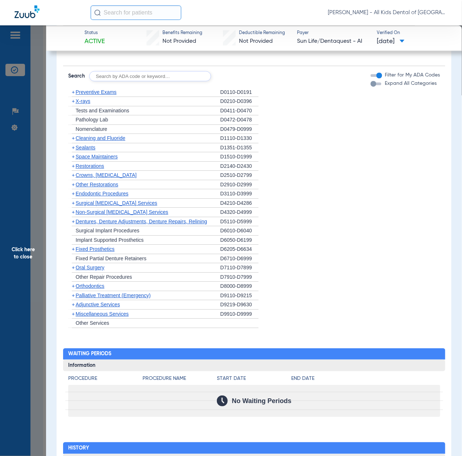
click at [163, 77] on input "text" at bounding box center [150, 76] width 122 height 10
paste input "D1206, D0330, D1351"
type input "D1206, D0330, D1351"
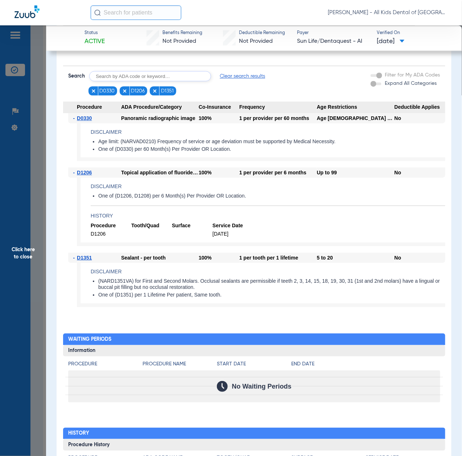
click at [33, 253] on span "Click here to close" at bounding box center [23, 253] width 46 height 456
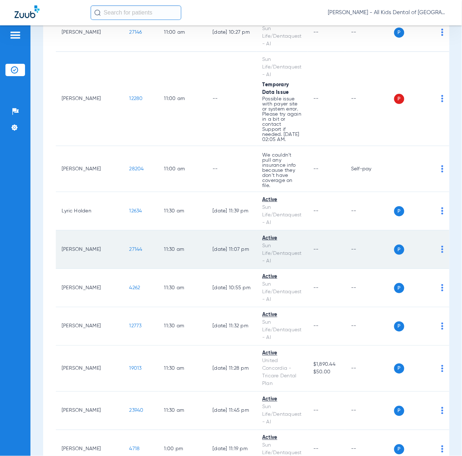
scroll to position [1449, 0]
click at [129, 246] on span "27144" at bounding box center [135, 248] width 13 height 5
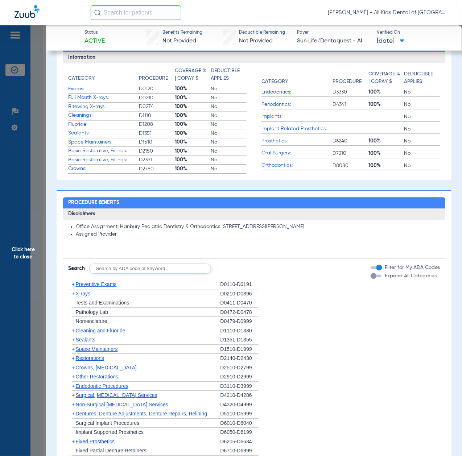
scroll to position [483, 0]
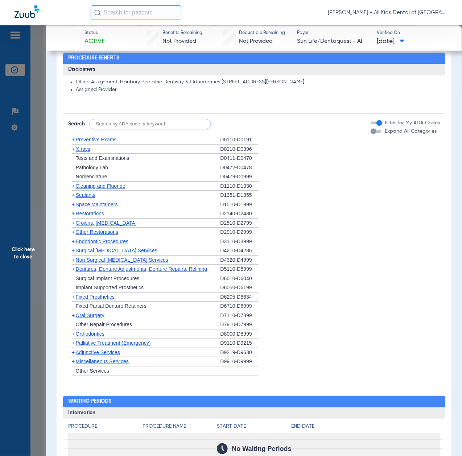
click at [149, 122] on input "text" at bounding box center [150, 124] width 122 height 10
paste input "D1206, D0330, D1351"
type input "D1206, D0330, D1351"
click button "Search" at bounding box center [238, 124] width 29 height 10
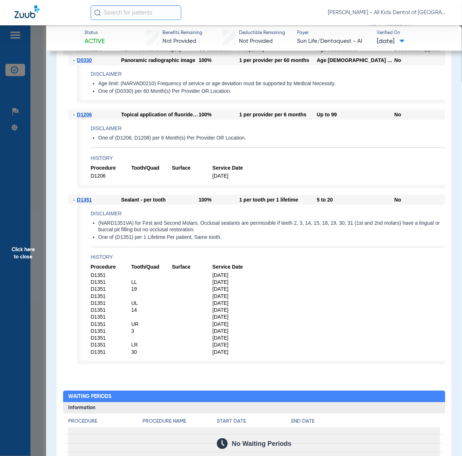
scroll to position [580, 0]
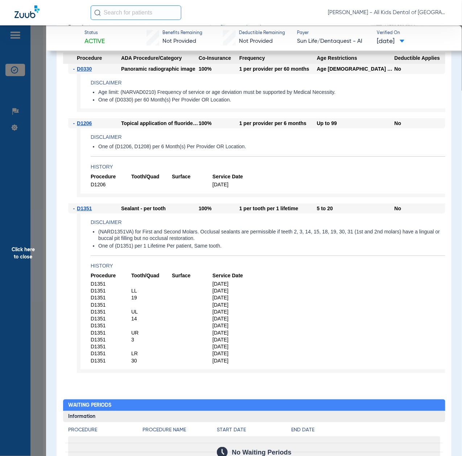
drag, startPoint x: 23, startPoint y: 258, endPoint x: 48, endPoint y: 278, distance: 31.7
click at [23, 258] on span "Click here to close" at bounding box center [23, 253] width 46 height 456
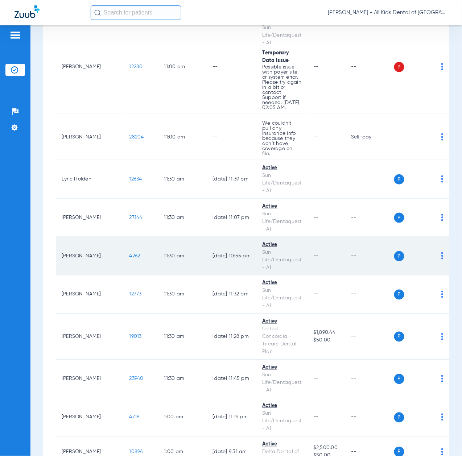
scroll to position [1497, 0]
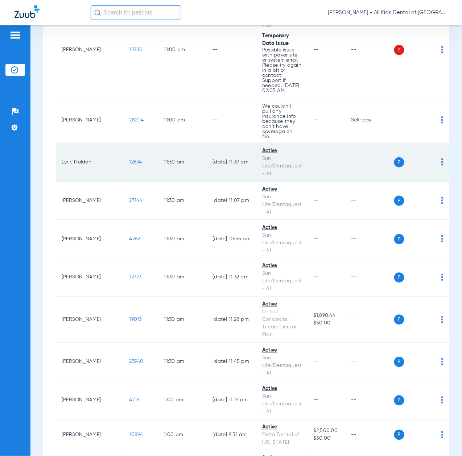
click at [129, 159] on span "12634" at bounding box center [135, 161] width 13 height 5
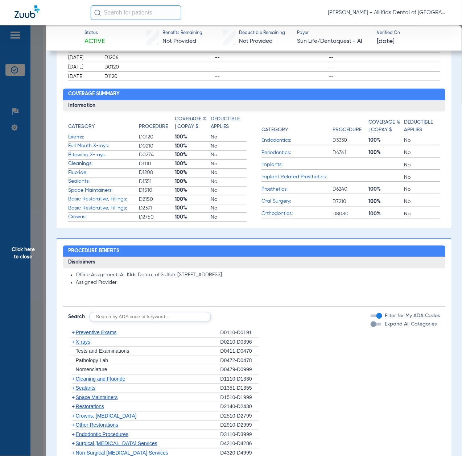
scroll to position [483, 0]
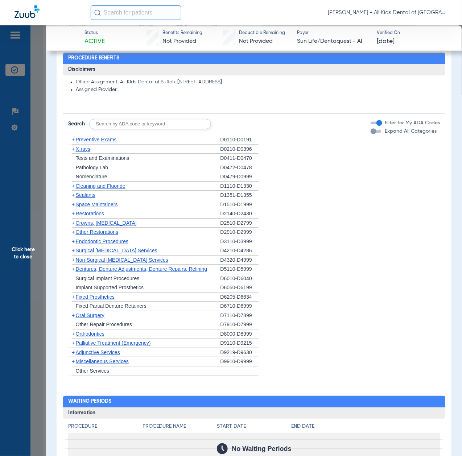
click at [143, 125] on input "text" at bounding box center [150, 124] width 122 height 10
paste input "D1206, D0330, D1351"
type input "D1206, D0330, D1351"
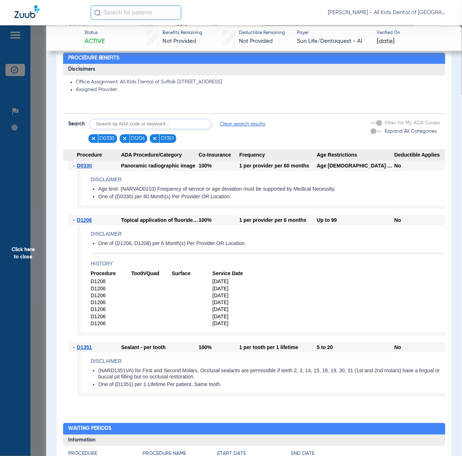
drag, startPoint x: 18, startPoint y: 260, endPoint x: 74, endPoint y: 259, distance: 56.2
click at [18, 260] on span "Click here to close" at bounding box center [23, 253] width 46 height 456
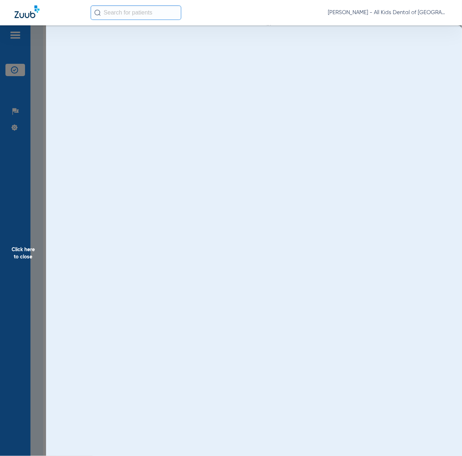
scroll to position [0, 0]
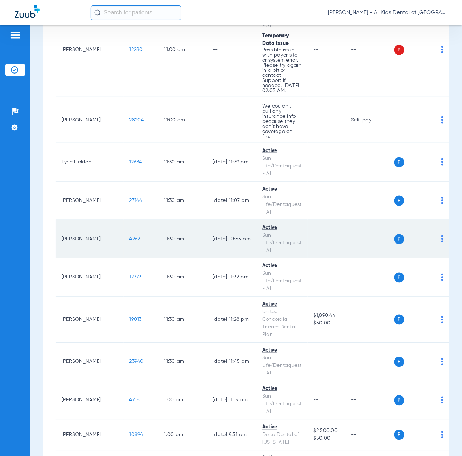
click at [129, 236] on span "4262" at bounding box center [134, 238] width 11 height 5
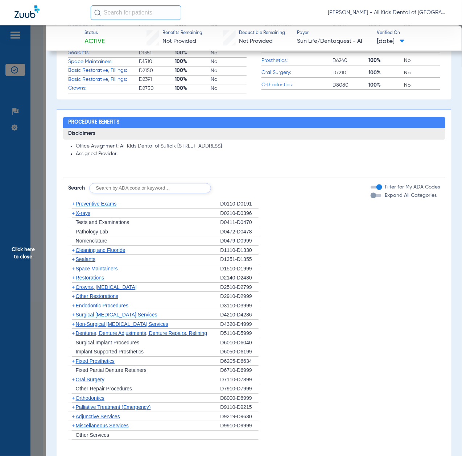
scroll to position [435, 0]
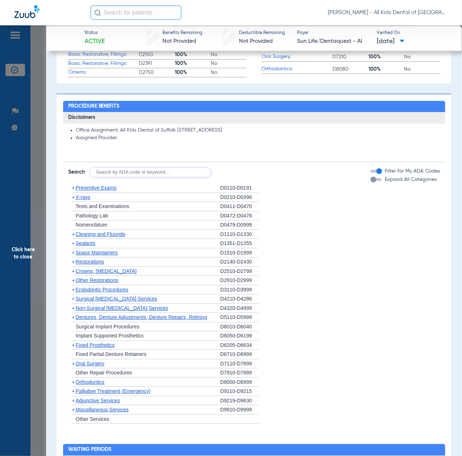
click at [163, 171] on input "text" at bounding box center [150, 172] width 122 height 10
paste input "D1206, D0330, D1351"
type input "D1206, D0330, D1351"
click button "Search" at bounding box center [238, 172] width 29 height 10
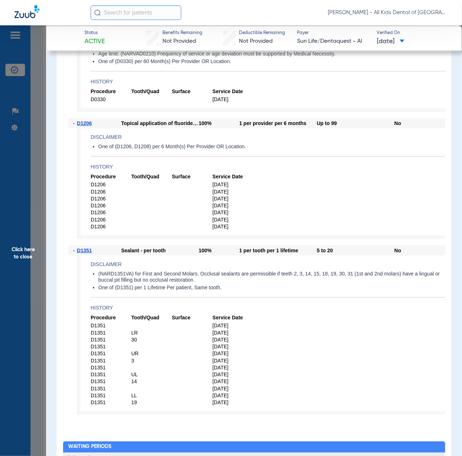
scroll to position [628, 0]
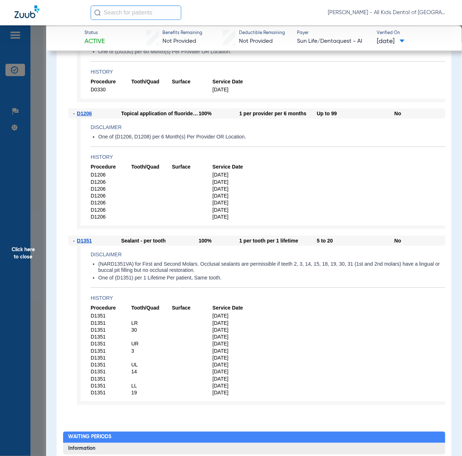
click at [38, 242] on span "Click here to close" at bounding box center [23, 253] width 46 height 456
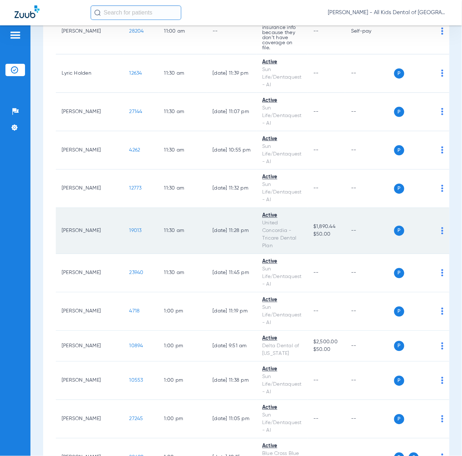
scroll to position [1642, 0]
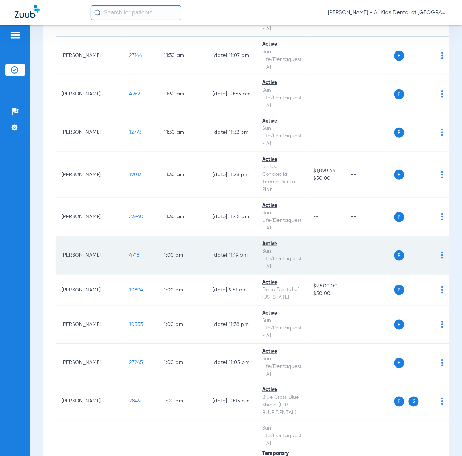
click at [129, 253] on span "4718" at bounding box center [134, 255] width 11 height 5
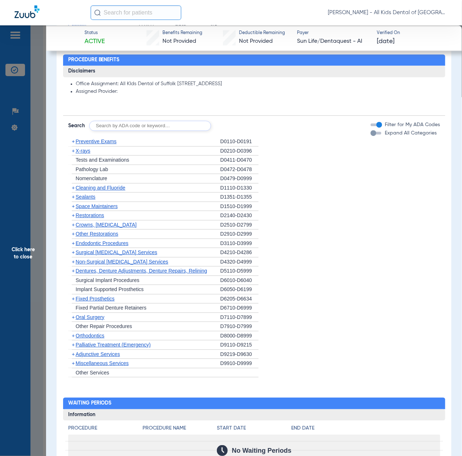
scroll to position [483, 0]
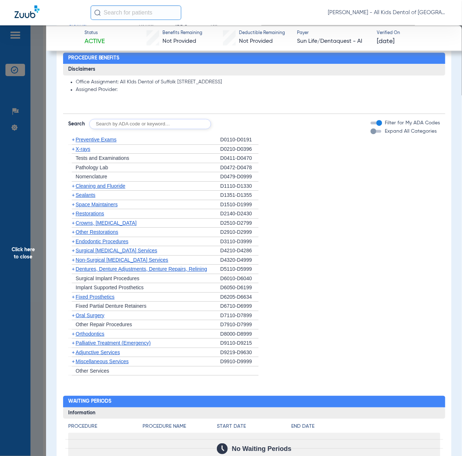
click at [138, 124] on input "text" at bounding box center [150, 124] width 122 height 10
paste input "D1206, D0330, D1351"
type input "D1206, D0330, D1351"
click button "Search" at bounding box center [238, 124] width 29 height 10
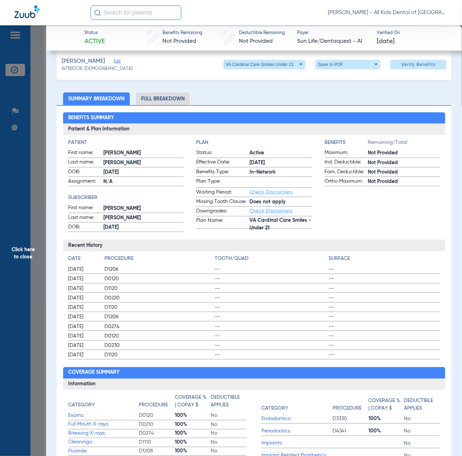
scroll to position [0, 0]
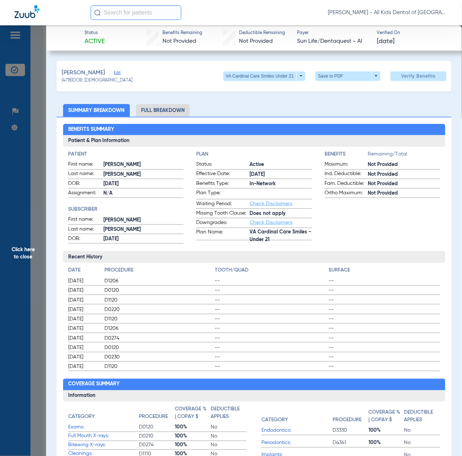
click at [32, 238] on span "Click here to close" at bounding box center [23, 253] width 46 height 456
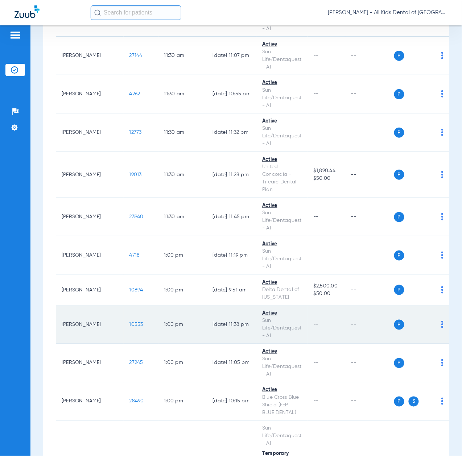
click at [129, 322] on span "10553" at bounding box center [136, 324] width 14 height 5
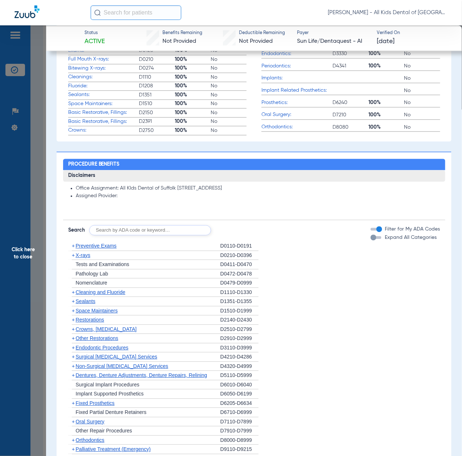
scroll to position [386, 0]
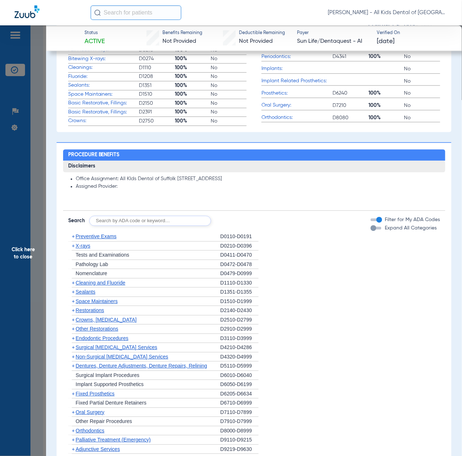
click at [149, 217] on input "text" at bounding box center [150, 221] width 122 height 10
paste input "D1206, D0330, D1351"
type input "D1206, D0330, D1351"
click button "Search" at bounding box center [238, 221] width 29 height 10
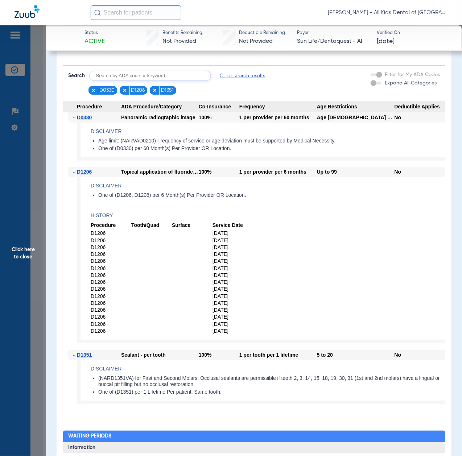
scroll to position [580, 0]
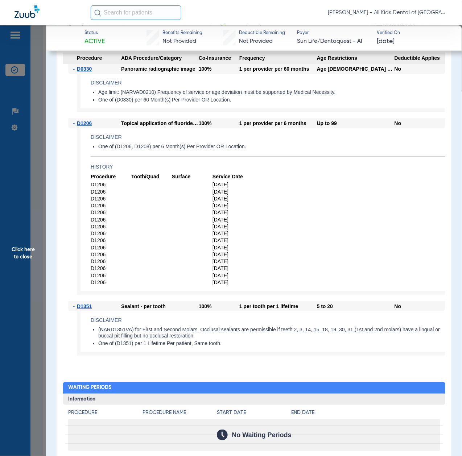
drag, startPoint x: 21, startPoint y: 254, endPoint x: 98, endPoint y: 339, distance: 115.2
click at [21, 254] on span "Click here to close" at bounding box center [23, 253] width 46 height 456
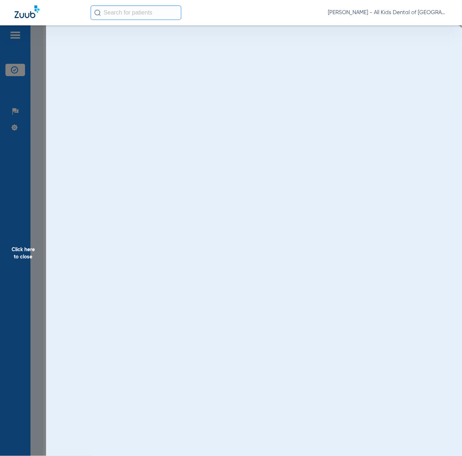
scroll to position [0, 0]
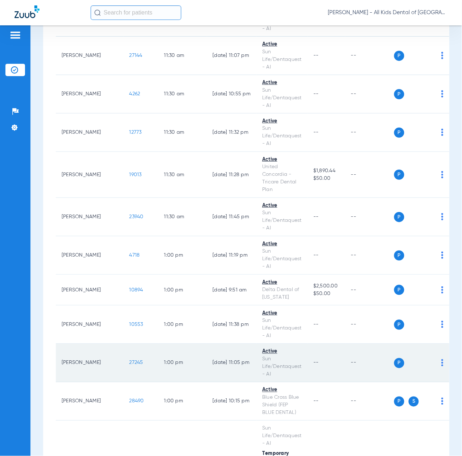
click at [129, 360] on span "27245" at bounding box center [136, 362] width 14 height 5
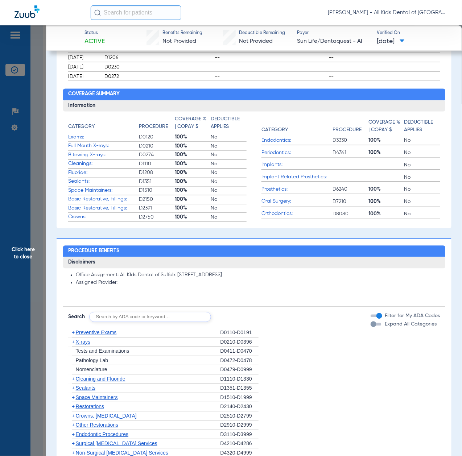
scroll to position [483, 0]
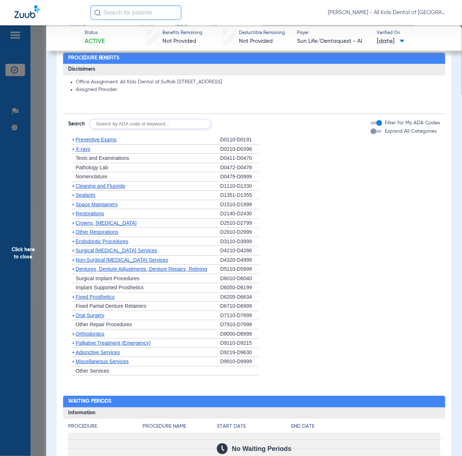
click at [133, 122] on input "text" at bounding box center [150, 124] width 122 height 10
paste input "D1206, D0330, D1351"
type input "D1206, D0330, D1351"
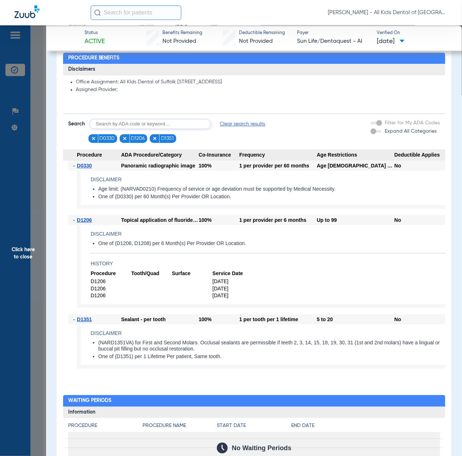
scroll to position [531, 0]
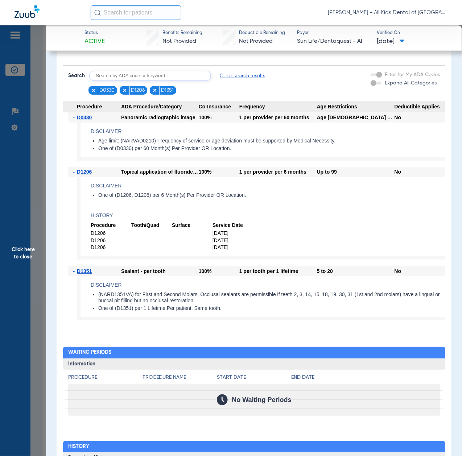
click at [38, 266] on span "Click here to close" at bounding box center [23, 253] width 46 height 456
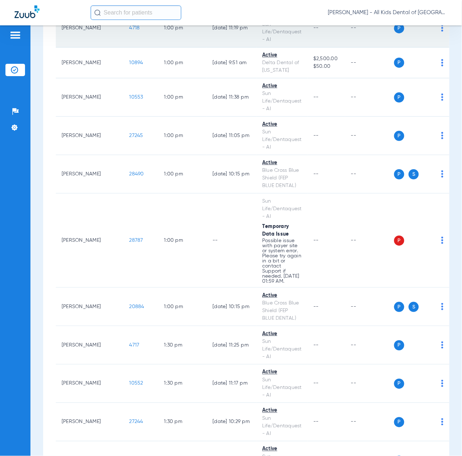
scroll to position [1884, 0]
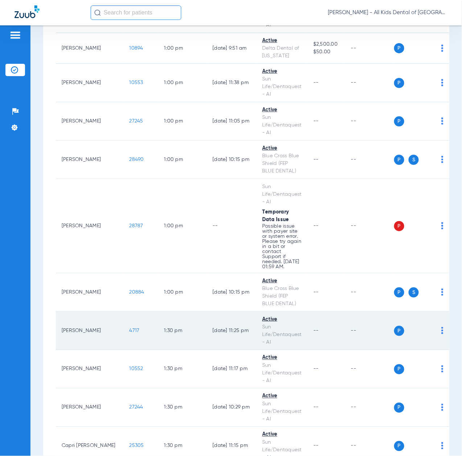
click at [129, 328] on span "4717" at bounding box center [134, 330] width 10 height 5
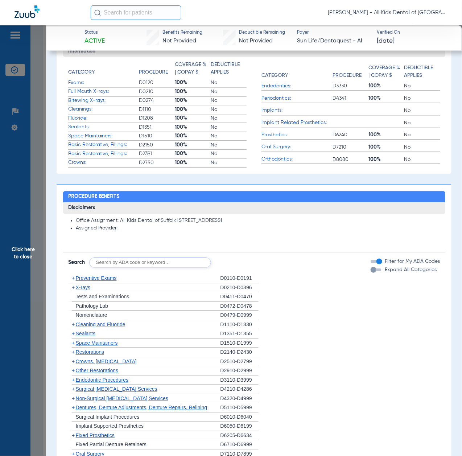
scroll to position [435, 0]
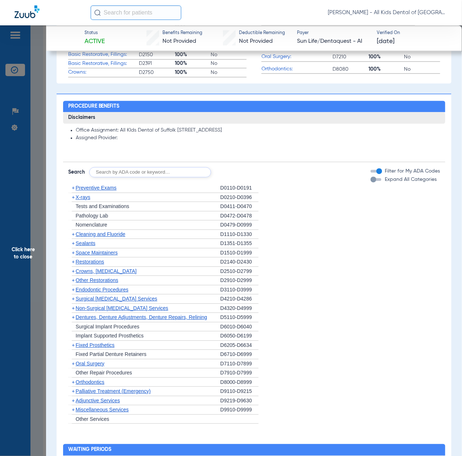
click at [166, 172] on input "text" at bounding box center [150, 172] width 122 height 10
paste input "D1206, D0330, D1351"
type input "D1206, D0330, D1351"
click button "Search" at bounding box center [238, 172] width 29 height 10
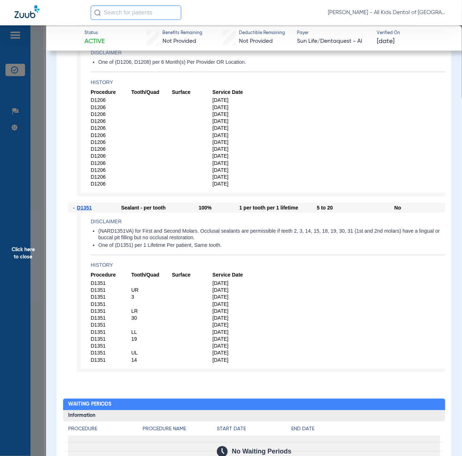
scroll to position [676, 0]
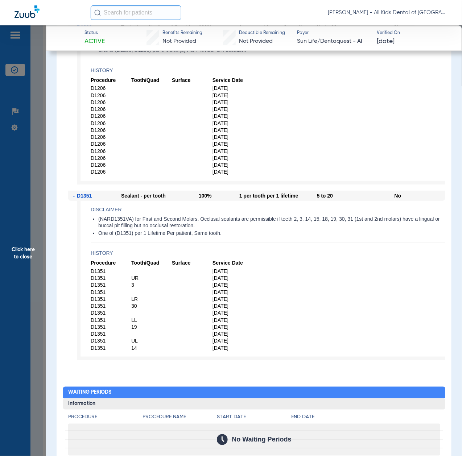
drag, startPoint x: 24, startPoint y: 272, endPoint x: 45, endPoint y: 281, distance: 22.9
click at [24, 272] on span "Click here to close" at bounding box center [23, 253] width 46 height 456
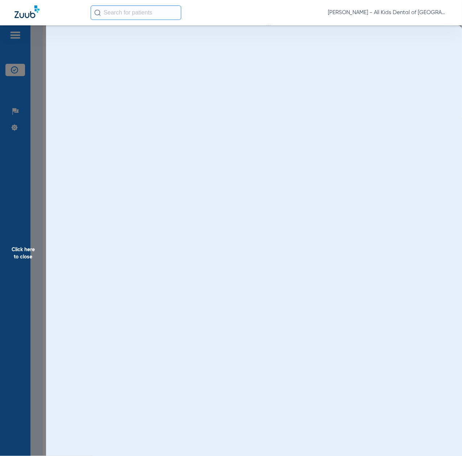
scroll to position [0, 0]
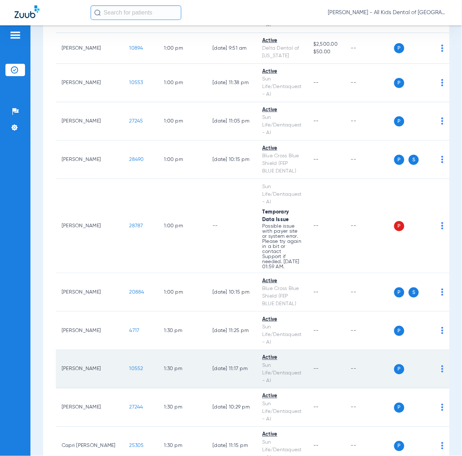
click at [129, 366] on span "10552" at bounding box center [136, 368] width 14 height 5
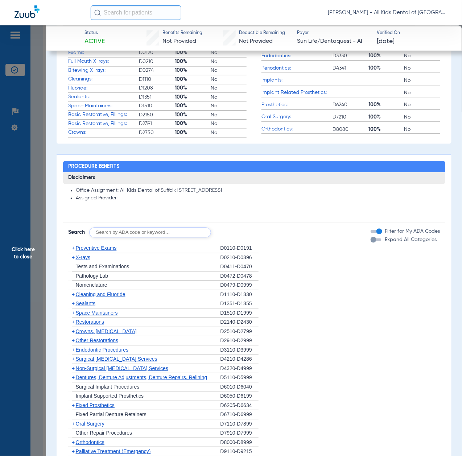
scroll to position [386, 0]
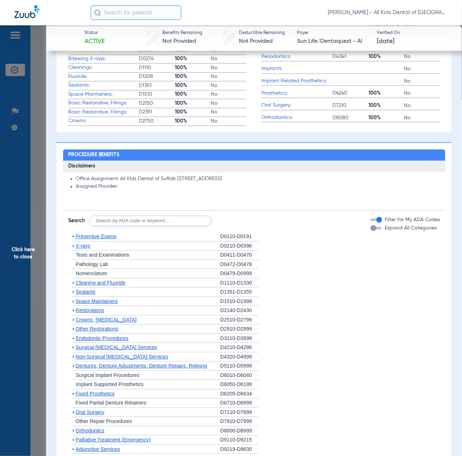
click at [121, 222] on input "text" at bounding box center [150, 221] width 122 height 10
paste input "D1206, D0330, D1351"
type input "D1206, D0330, D1351"
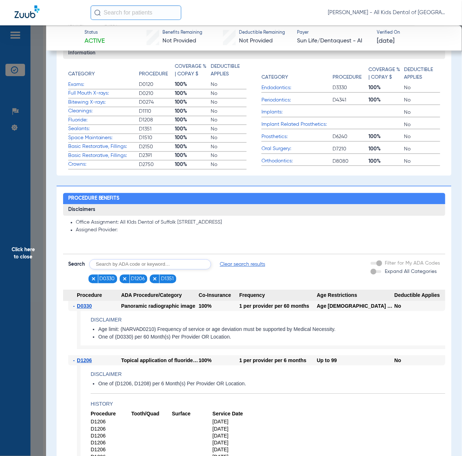
scroll to position [338, 0]
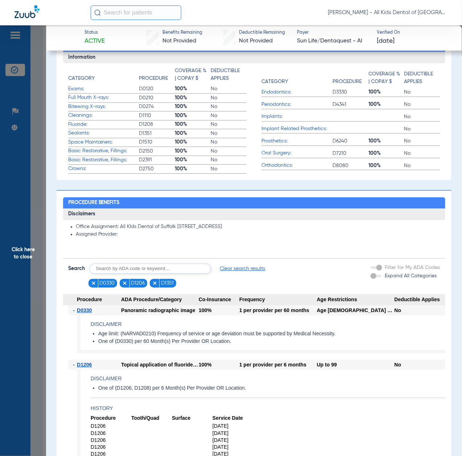
click at [25, 278] on span "Click here to close" at bounding box center [23, 253] width 46 height 456
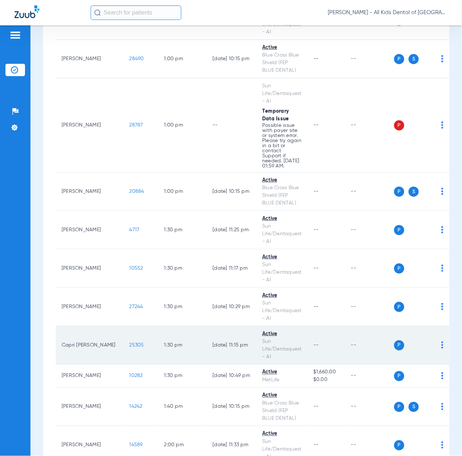
scroll to position [2029, 0]
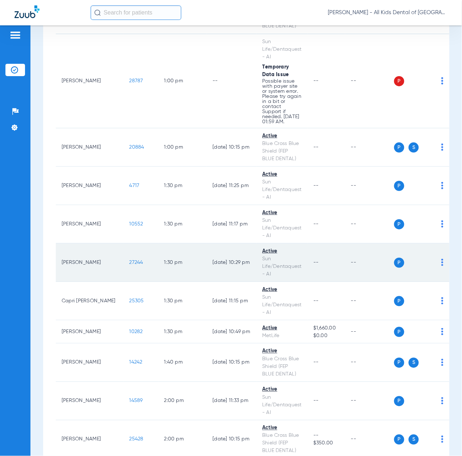
click at [129, 260] on span "27244" at bounding box center [136, 262] width 14 height 5
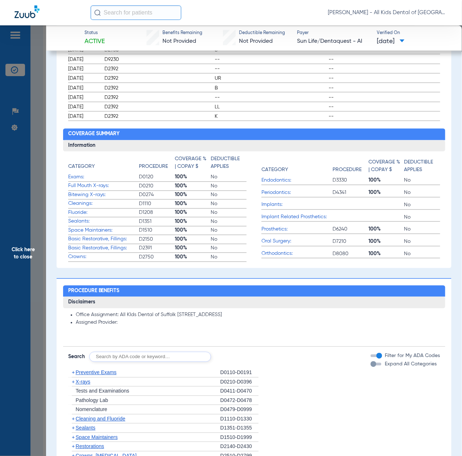
scroll to position [338, 0]
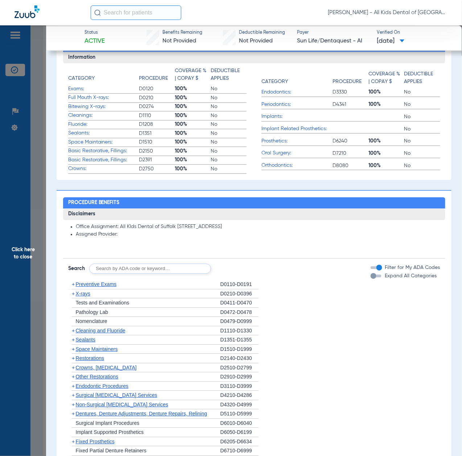
click at [147, 266] on input "text" at bounding box center [150, 269] width 122 height 10
paste input "D1206, D0330, D1351"
type input "D1206, D0330, D1351"
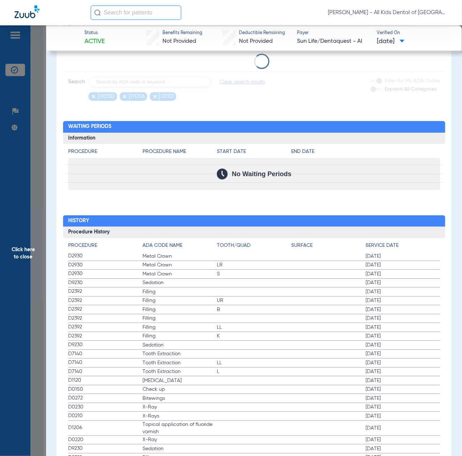
scroll to position [531, 0]
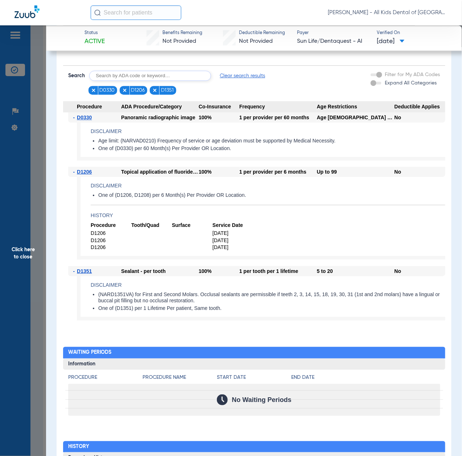
drag, startPoint x: 21, startPoint y: 258, endPoint x: 46, endPoint y: 267, distance: 26.2
click at [21, 258] on span "Click here to close" at bounding box center [23, 253] width 46 height 456
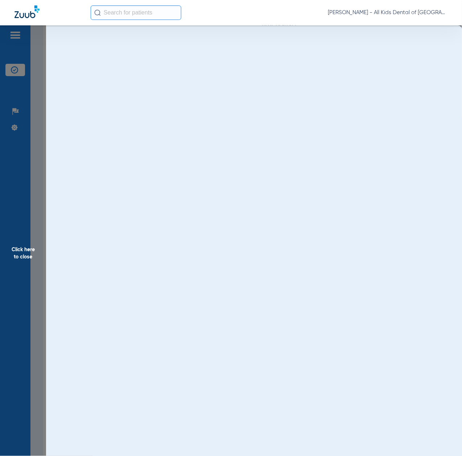
scroll to position [0, 0]
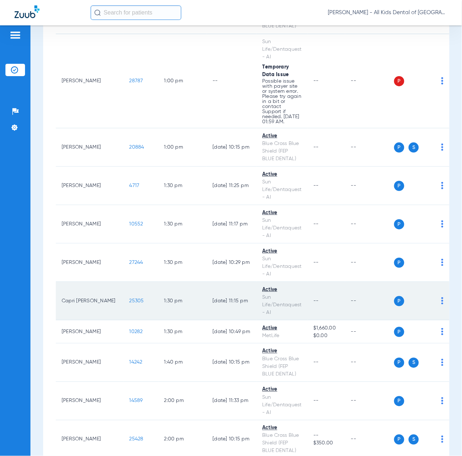
click at [129, 298] on span "25305" at bounding box center [136, 300] width 14 height 5
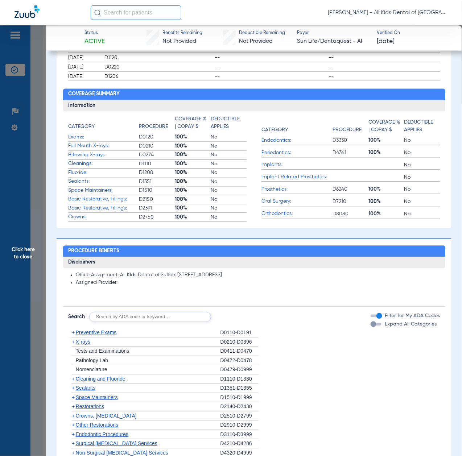
scroll to position [483, 0]
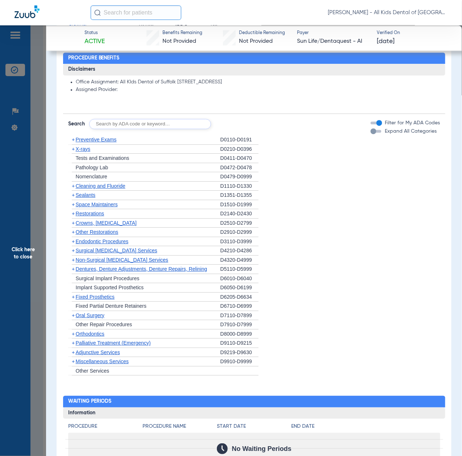
click at [153, 125] on input "text" at bounding box center [150, 124] width 122 height 10
paste input "D1206, D0330, D1351"
type input "D1206, D0330, D1351"
click button "Search" at bounding box center [238, 124] width 29 height 10
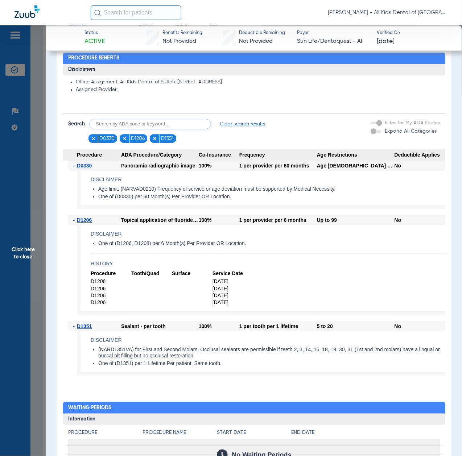
click at [38, 246] on span "Click here to close" at bounding box center [23, 253] width 46 height 456
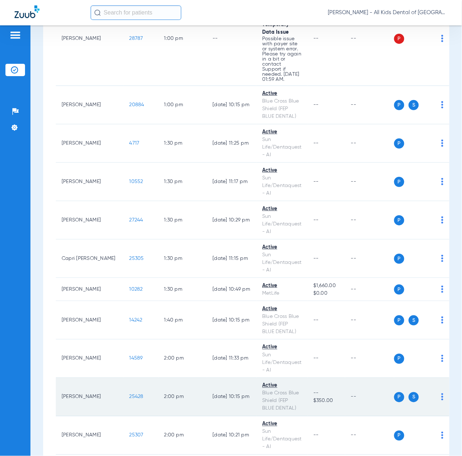
scroll to position [2125, 0]
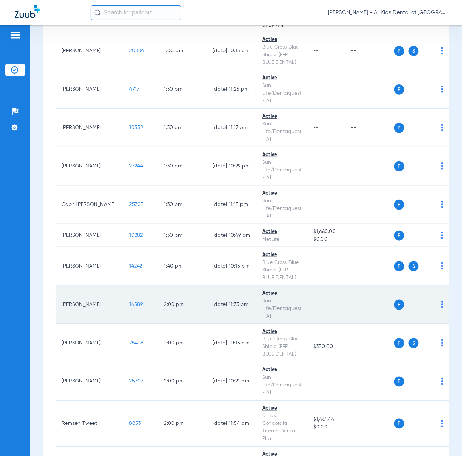
click at [129, 302] on span "14589" at bounding box center [135, 304] width 13 height 5
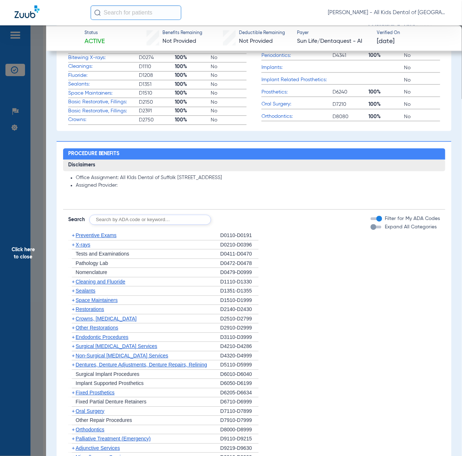
scroll to position [435, 0]
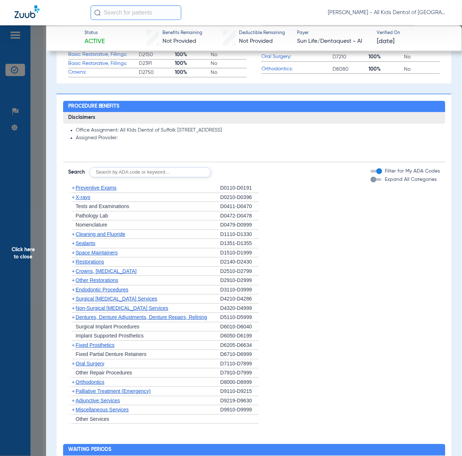
click at [145, 170] on input "text" at bounding box center [150, 172] width 122 height 10
paste input "D1206, D0330, D1351"
type input "D1206, D0330, D1351"
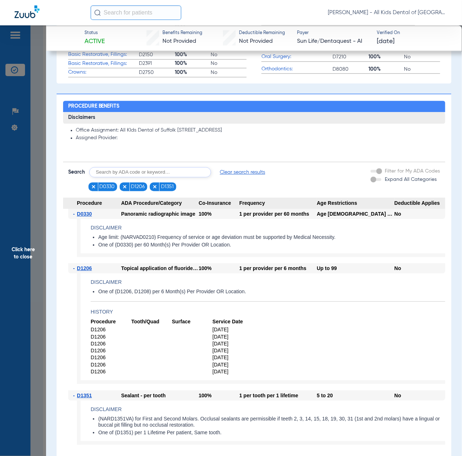
scroll to position [580, 0]
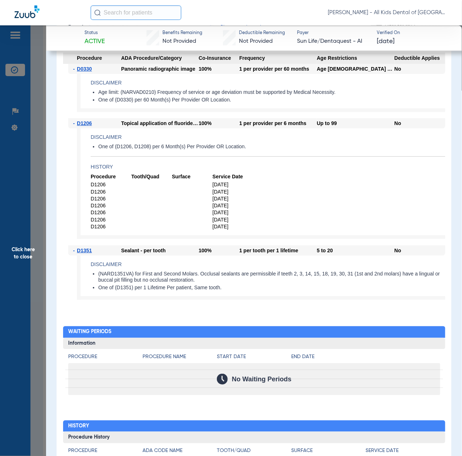
drag, startPoint x: 18, startPoint y: 260, endPoint x: 30, endPoint y: 260, distance: 12.0
click at [18, 259] on span "Click here to close" at bounding box center [23, 253] width 46 height 456
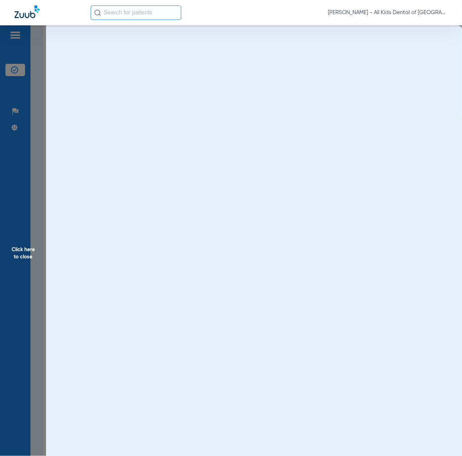
scroll to position [0, 0]
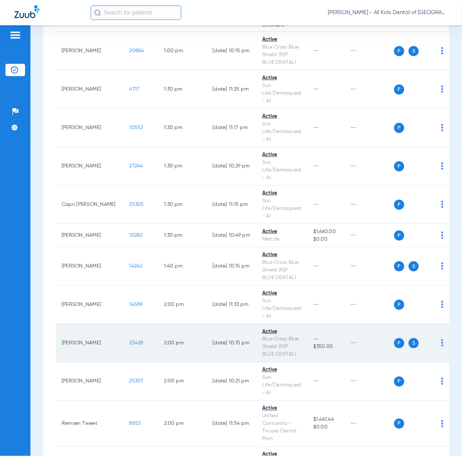
click at [129, 340] on span "25428" at bounding box center [136, 342] width 14 height 5
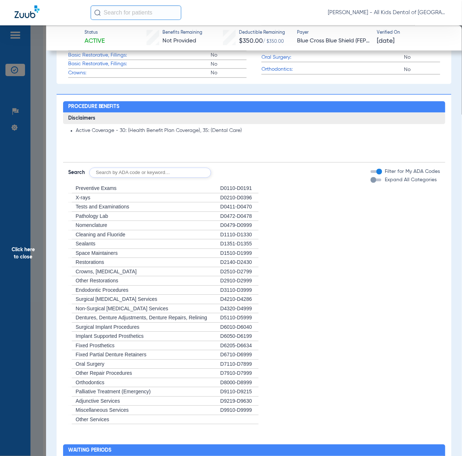
scroll to position [386, 0]
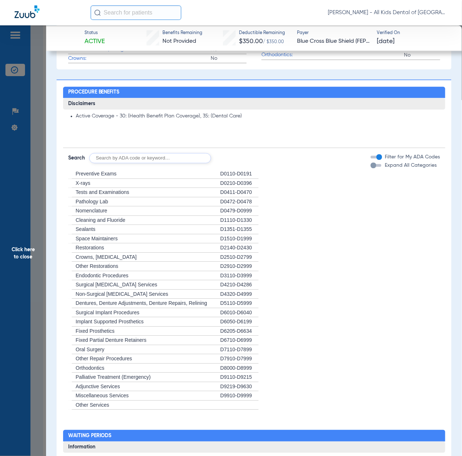
click at [141, 158] on input "text" at bounding box center [150, 158] width 122 height 10
paste input "D1206, D0330, D1351"
type input "D1206, D0330, D1351"
click button "Search" at bounding box center [238, 158] width 29 height 10
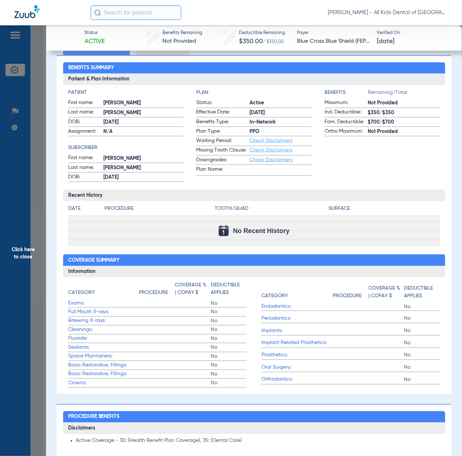
scroll to position [0, 0]
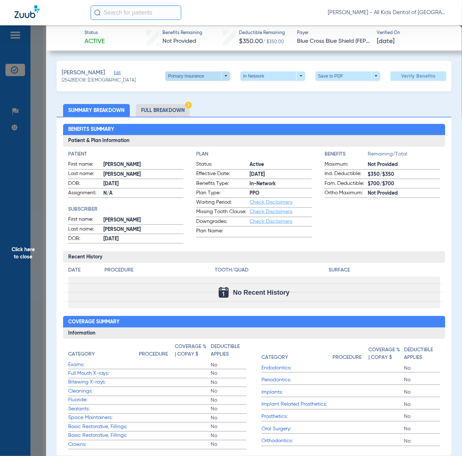
click at [189, 75] on span at bounding box center [197, 75] width 17 height 17
click at [184, 106] on span "Secondary Insurance" at bounding box center [188, 104] width 48 height 5
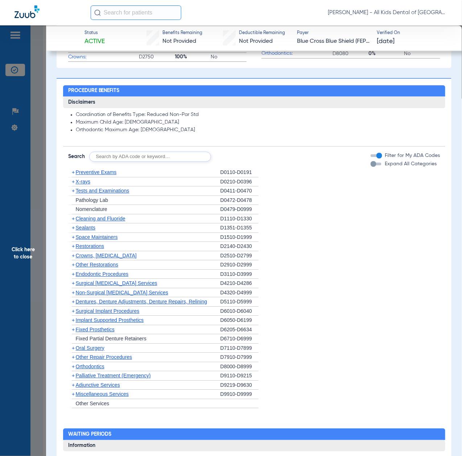
scroll to position [435, 0]
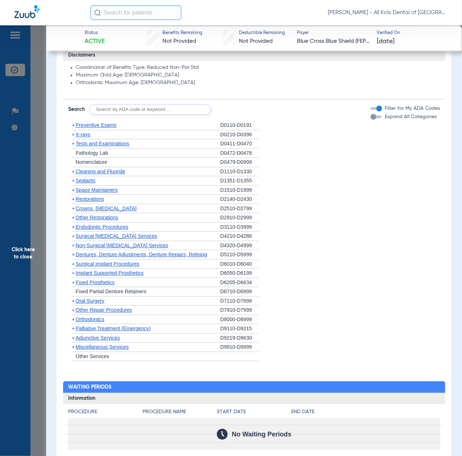
click at [132, 109] on input "text" at bounding box center [150, 109] width 122 height 10
paste input "D1206, D0330, D1351"
type input "D1206, D0330, D1351"
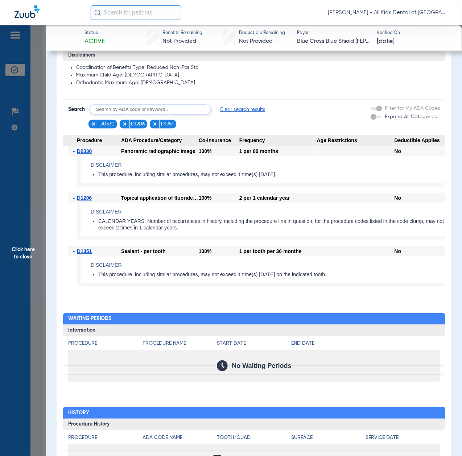
click at [26, 267] on span "Click here to close" at bounding box center [23, 253] width 46 height 456
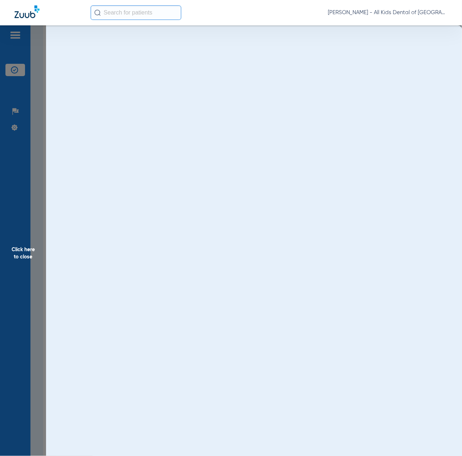
scroll to position [0, 0]
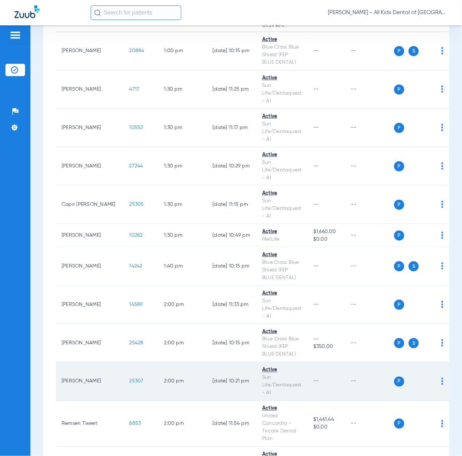
click at [129, 379] on span "25307" at bounding box center [136, 381] width 14 height 5
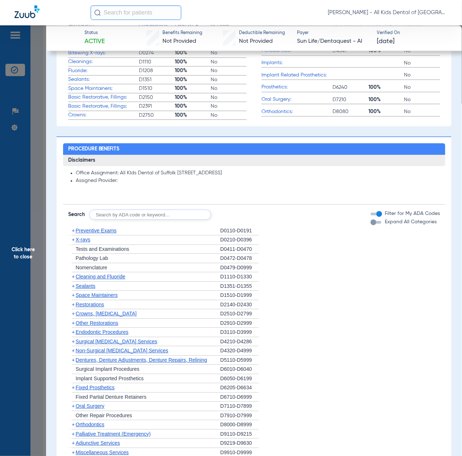
scroll to position [435, 0]
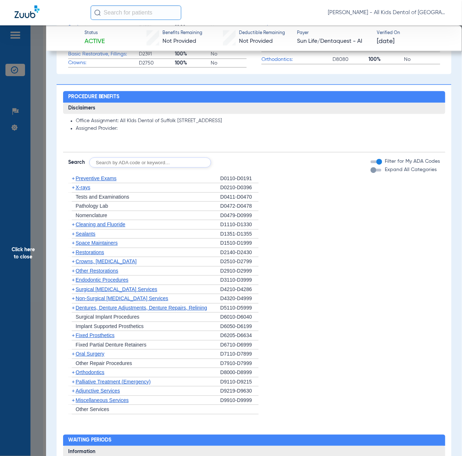
click at [148, 161] on input "text" at bounding box center [150, 162] width 122 height 10
paste input "D1206, D0330, D1351"
type input "D1206, D0330, D1351"
click button "Search" at bounding box center [238, 162] width 29 height 10
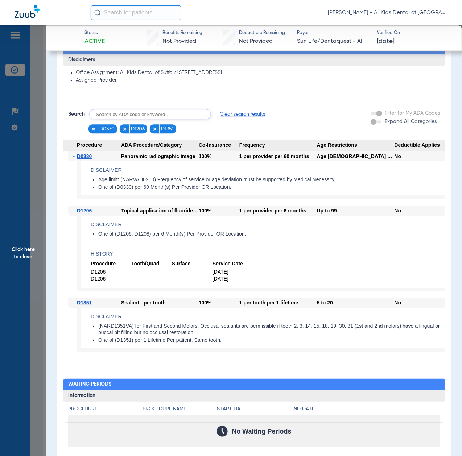
scroll to position [651, 0]
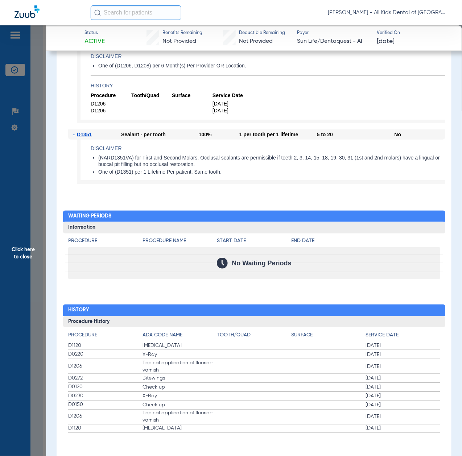
click at [35, 247] on span "Click here to close" at bounding box center [23, 253] width 46 height 456
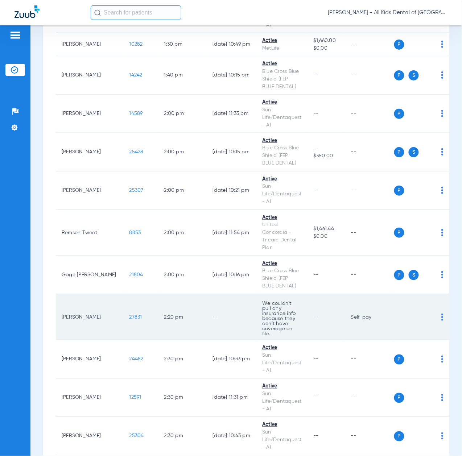
scroll to position [2319, 0]
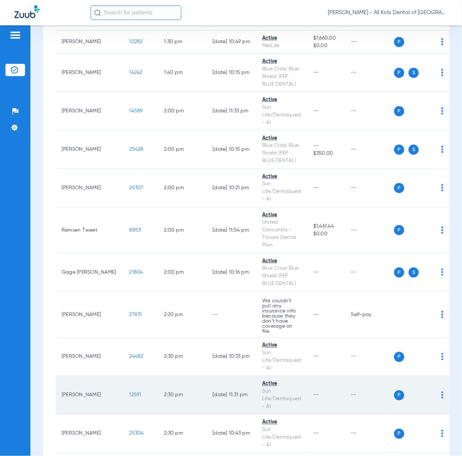
click at [129, 392] on span "12591" at bounding box center [135, 394] width 12 height 5
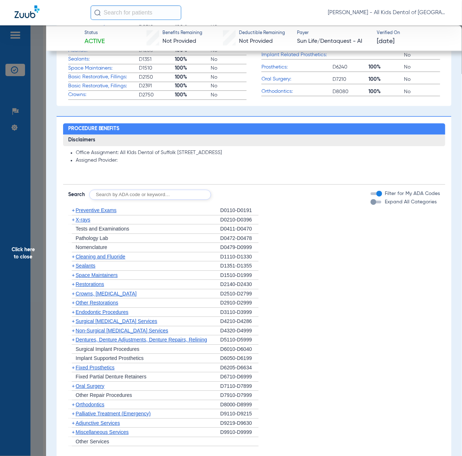
scroll to position [435, 0]
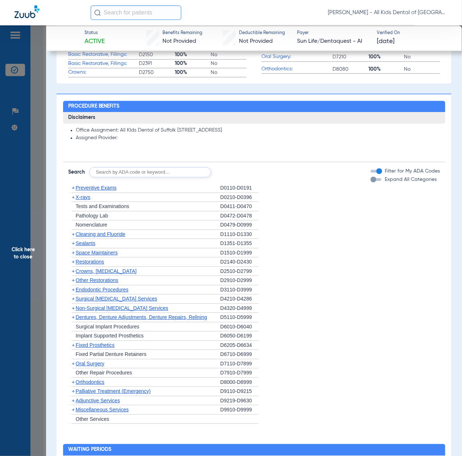
click at [122, 170] on input "text" at bounding box center [150, 172] width 122 height 10
paste input "D1206, D0330, D1351"
type input "D1206, D0330, D1351"
click button "Search" at bounding box center [238, 172] width 29 height 10
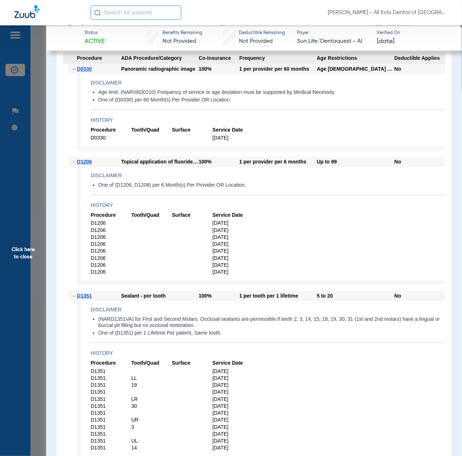
scroll to position [676, 0]
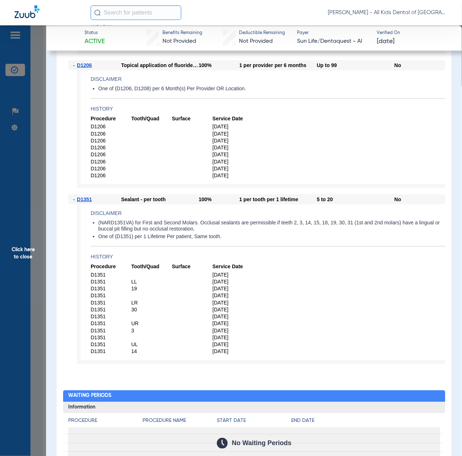
click at [24, 268] on span "Click here to close" at bounding box center [23, 253] width 46 height 456
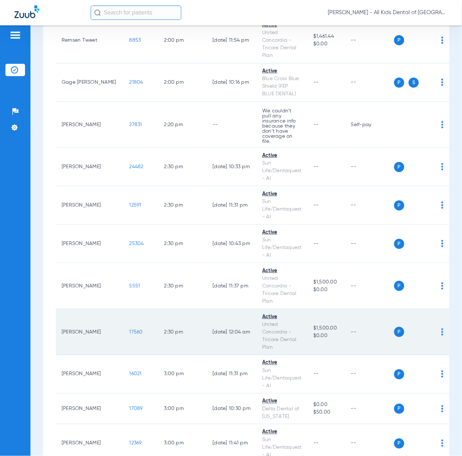
scroll to position [2512, 0]
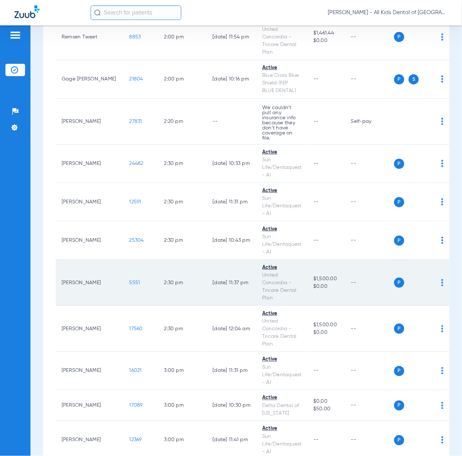
click at [129, 280] on span "5551" at bounding box center [134, 282] width 11 height 5
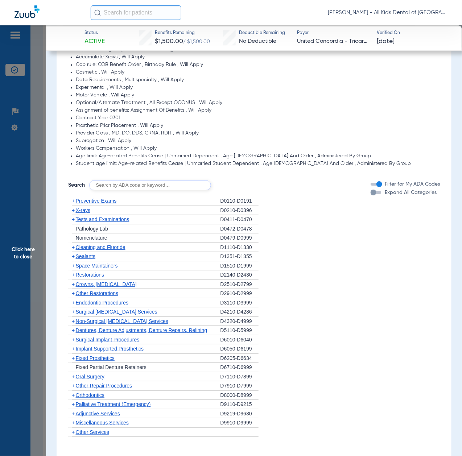
scroll to position [580, 0]
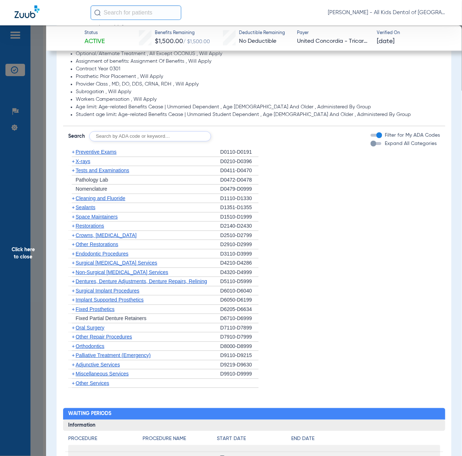
click at [163, 134] on input "text" at bounding box center [150, 136] width 122 height 10
paste input "D1206, D0330, D1351"
type input "D1206, D0330, D1351"
click button "Search" at bounding box center [238, 136] width 29 height 10
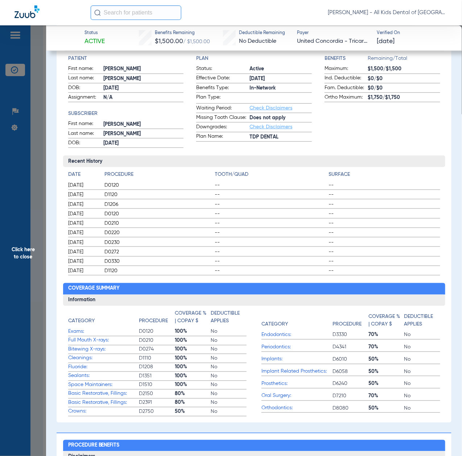
scroll to position [48, 0]
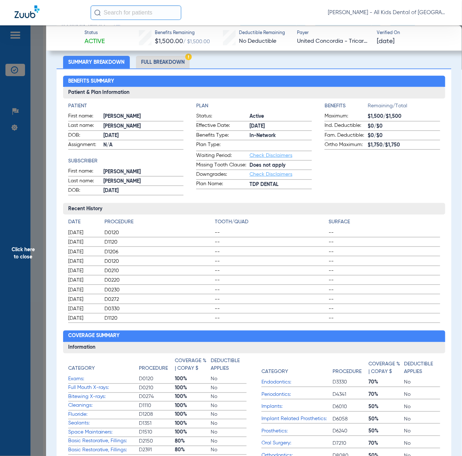
click at [29, 296] on span "Click here to close" at bounding box center [23, 253] width 46 height 456
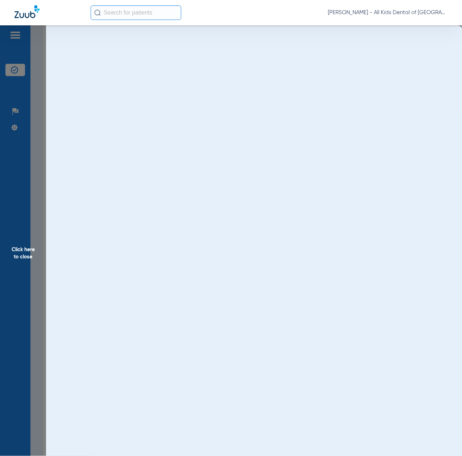
scroll to position [0, 0]
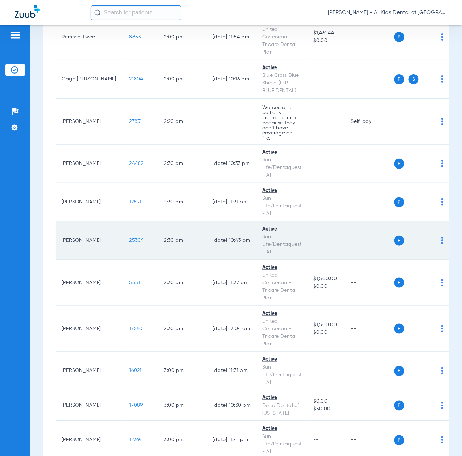
click at [129, 238] on span "25304" at bounding box center [136, 240] width 14 height 5
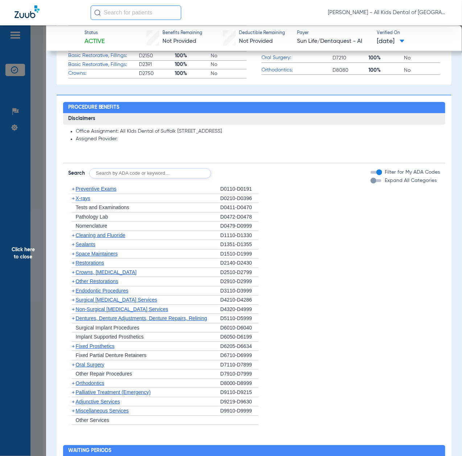
scroll to position [435, 0]
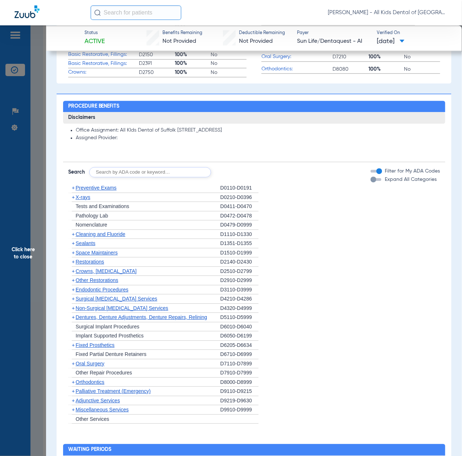
click at [157, 173] on input "text" at bounding box center [150, 172] width 122 height 10
paste input "D1206, D0330, D1351"
type input "D1206, D0330, D1351"
click button "Search" at bounding box center [238, 172] width 29 height 10
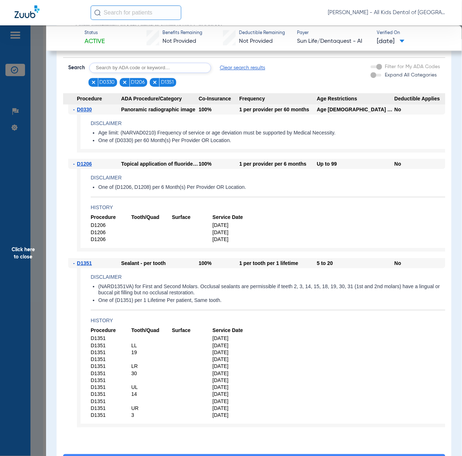
scroll to position [580, 0]
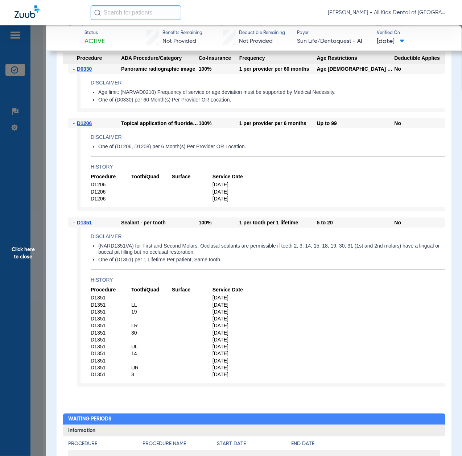
drag, startPoint x: 28, startPoint y: 279, endPoint x: 41, endPoint y: 284, distance: 14.1
click at [28, 279] on span "Click here to close" at bounding box center [23, 253] width 46 height 456
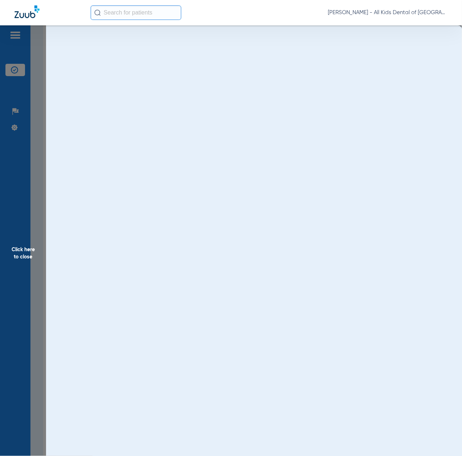
scroll to position [0, 0]
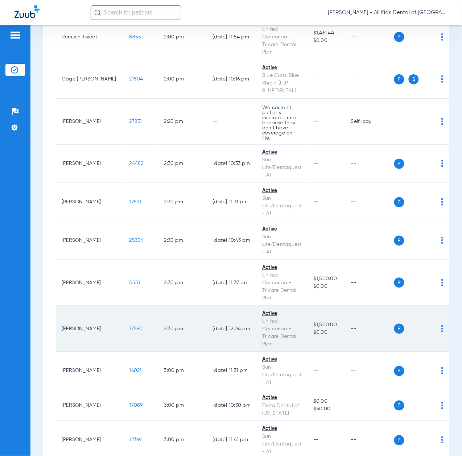
click at [129, 326] on span "17560" at bounding box center [135, 328] width 13 height 5
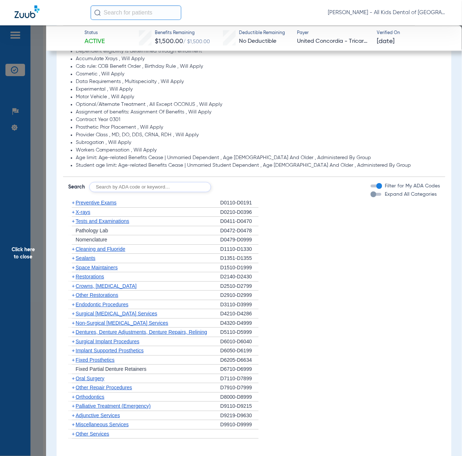
scroll to position [531, 0]
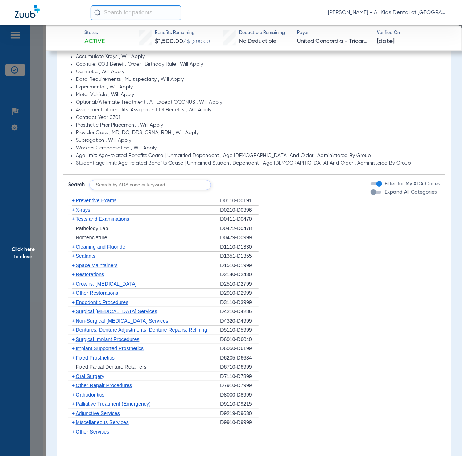
click at [141, 186] on input "text" at bounding box center [150, 185] width 122 height 10
paste input "D1206, D0330, D1351"
type input "D1206, D0330, D1351"
click button "Search" at bounding box center [238, 185] width 29 height 10
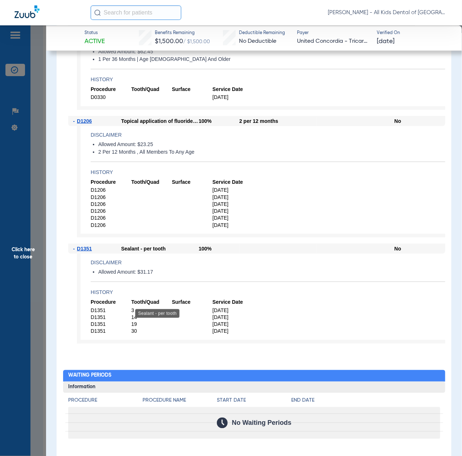
scroll to position [628, 0]
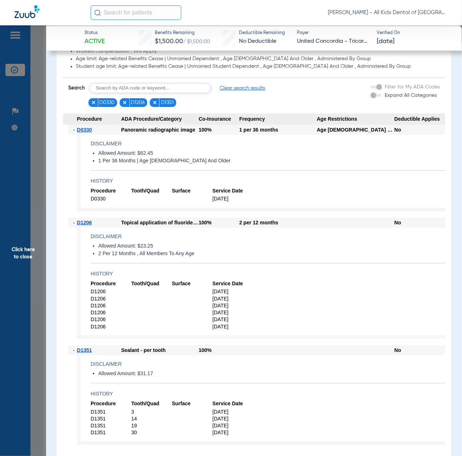
drag, startPoint x: 31, startPoint y: 274, endPoint x: 50, endPoint y: 280, distance: 19.6
click at [31, 274] on span "Click here to close" at bounding box center [23, 253] width 46 height 456
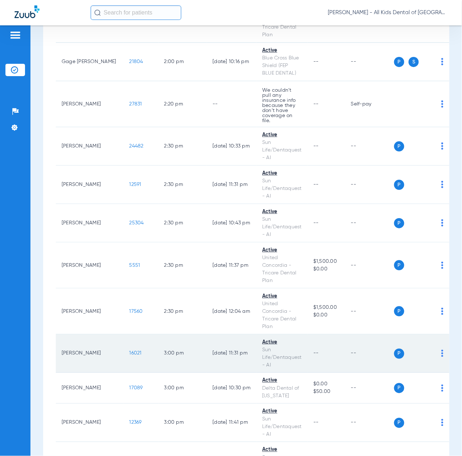
scroll to position [2560, 0]
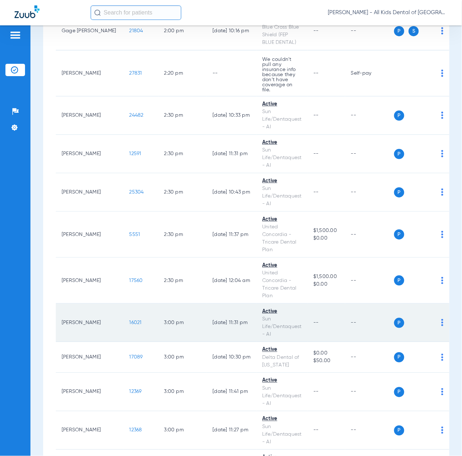
click at [129, 320] on span "16021" at bounding box center [135, 322] width 12 height 5
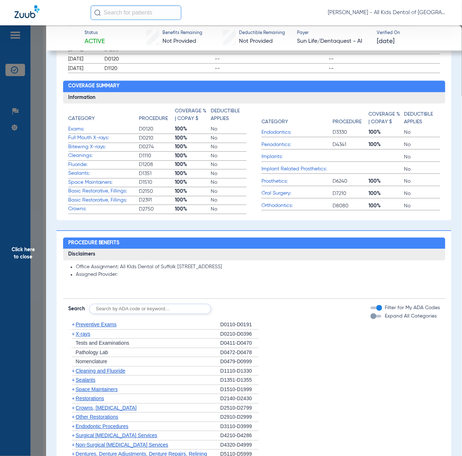
scroll to position [386, 0]
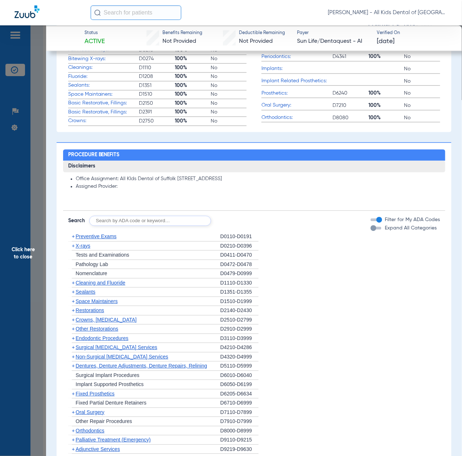
click at [141, 221] on input "text" at bounding box center [150, 221] width 122 height 10
paste input "D1206, D0330, D1351"
type input "D1206, D0330, D1351"
click button "Search" at bounding box center [238, 221] width 29 height 10
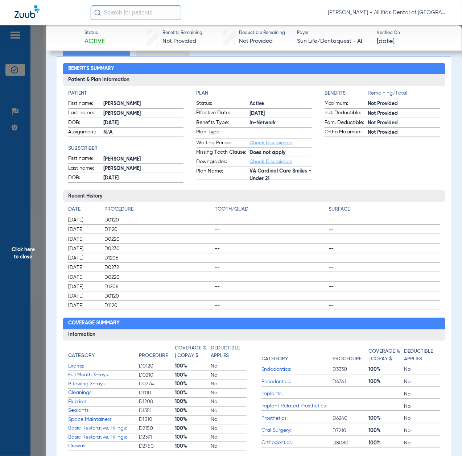
scroll to position [0, 0]
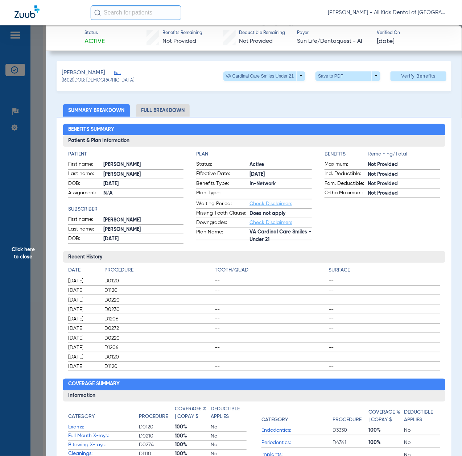
drag, startPoint x: 23, startPoint y: 266, endPoint x: 28, endPoint y: 263, distance: 5.7
click at [23, 266] on span "Click here to close" at bounding box center [23, 253] width 46 height 456
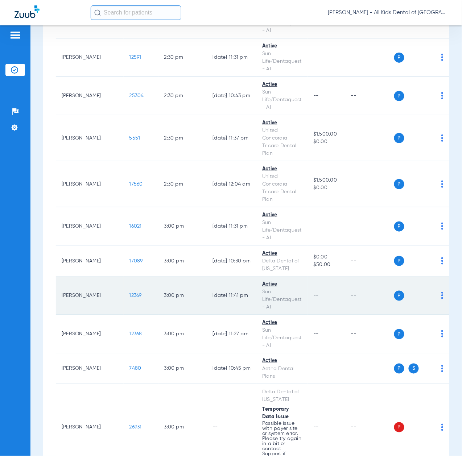
scroll to position [2657, 0]
click at [129, 292] on span "12369" at bounding box center [135, 294] width 12 height 5
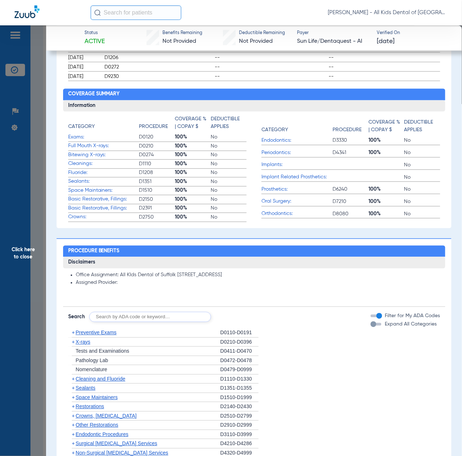
click at [131, 314] on input "text" at bounding box center [150, 317] width 122 height 10
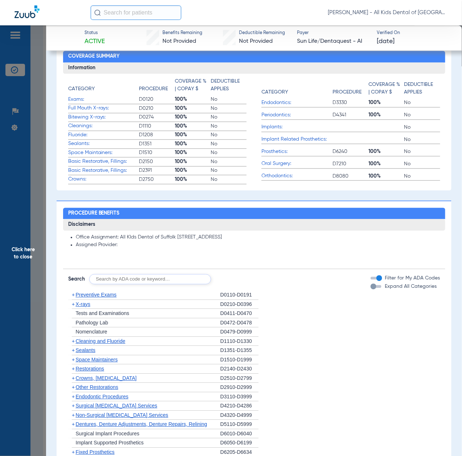
scroll to position [338, 0]
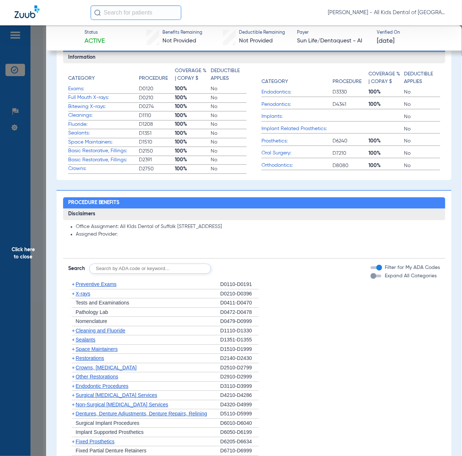
paste input "D1206, D0330, D1351"
type input "D1206, D0330, D1351"
click button "Search" at bounding box center [238, 269] width 29 height 10
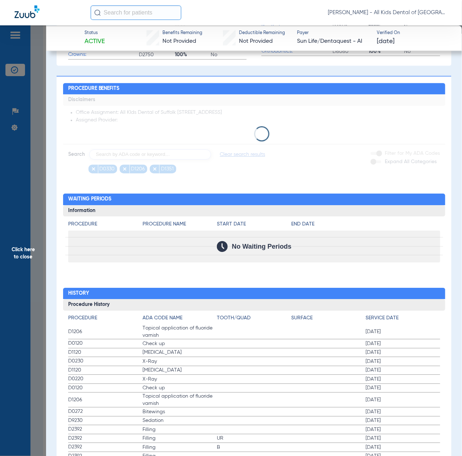
scroll to position [531, 0]
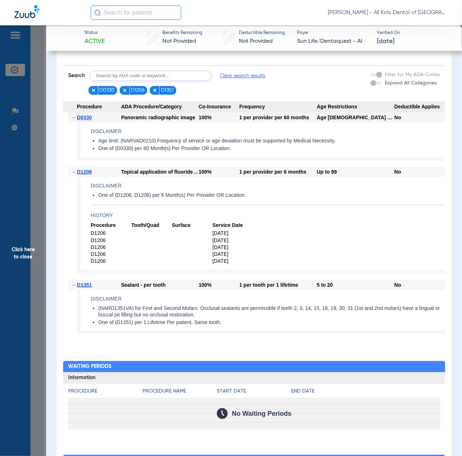
drag, startPoint x: 36, startPoint y: 264, endPoint x: 23, endPoint y: 272, distance: 15.3
click at [36, 264] on span "Click here to close" at bounding box center [23, 253] width 46 height 456
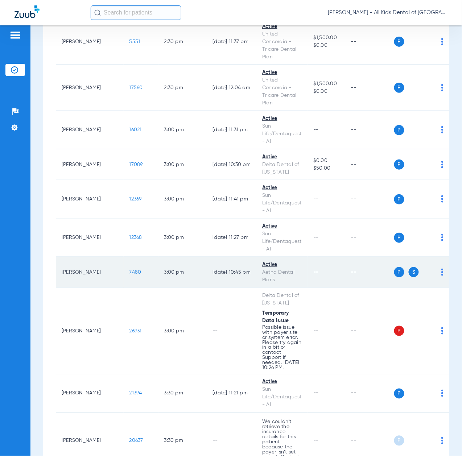
scroll to position [2753, 0]
click at [124, 256] on td "7480" at bounding box center [141, 271] width 35 height 31
click at [129, 269] on span "7480" at bounding box center [135, 271] width 12 height 5
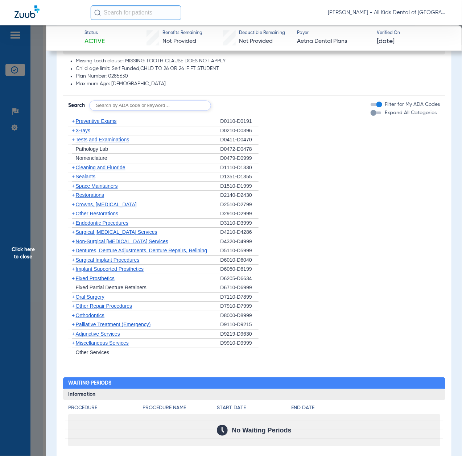
scroll to position [483, 0]
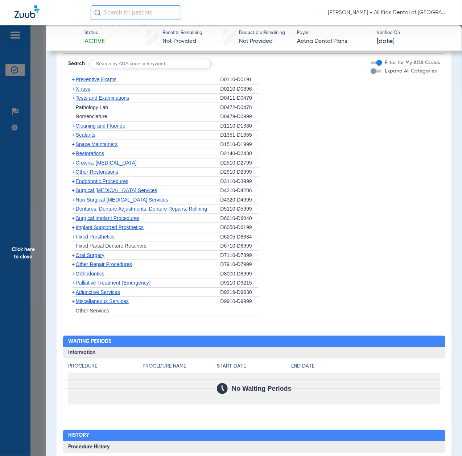
click at [159, 63] on input "text" at bounding box center [150, 64] width 122 height 10
paste input "D1206, D0330, D1351"
type input "D1206, D0330, D1351"
click button "Search" at bounding box center [238, 64] width 29 height 10
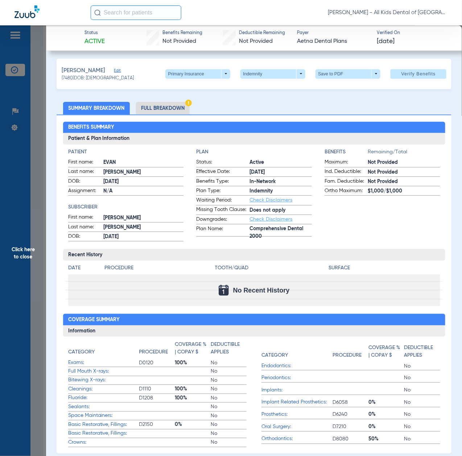
scroll to position [0, 0]
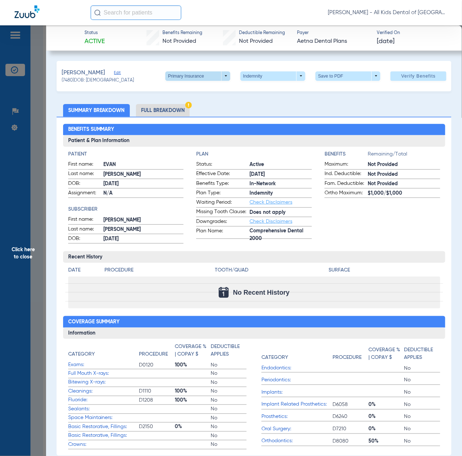
click at [194, 75] on span at bounding box center [197, 75] width 17 height 17
click at [190, 106] on span "Secondary Insurance" at bounding box center [188, 104] width 48 height 5
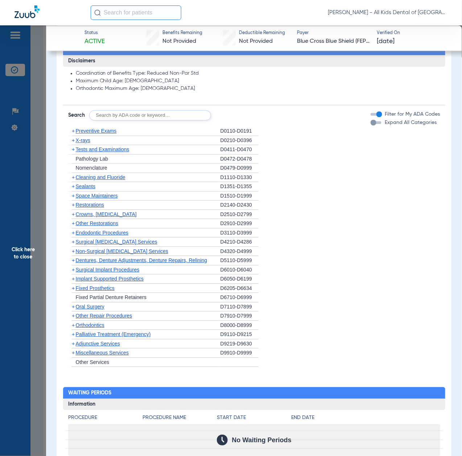
scroll to position [435, 0]
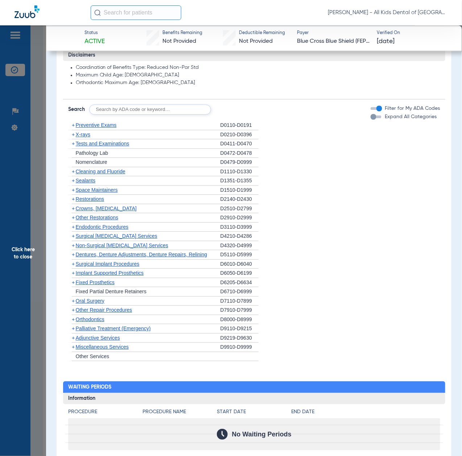
click at [170, 108] on input "text" at bounding box center [150, 109] width 122 height 10
paste input "D1206, D0330, D1351"
type input "D1206, D0330, D1351"
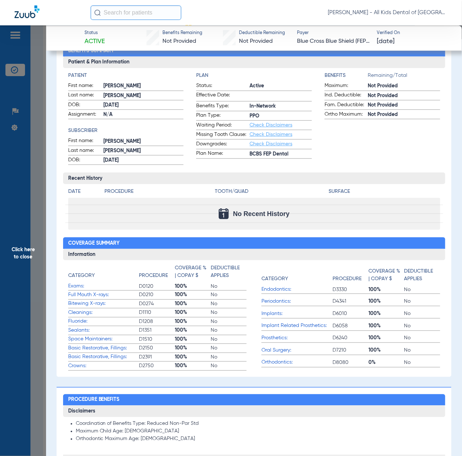
scroll to position [0, 0]
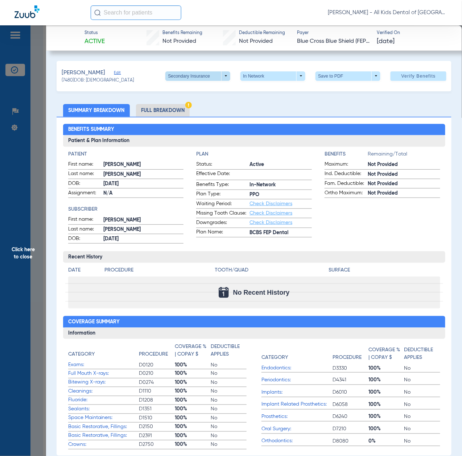
click at [189, 78] on span at bounding box center [197, 75] width 17 height 17
click at [189, 93] on span "Primary Insurance" at bounding box center [188, 90] width 48 height 5
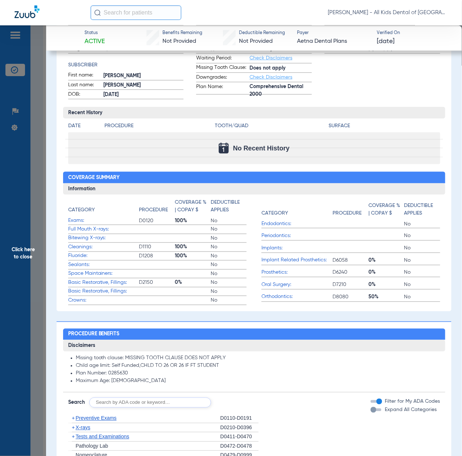
scroll to position [145, 0]
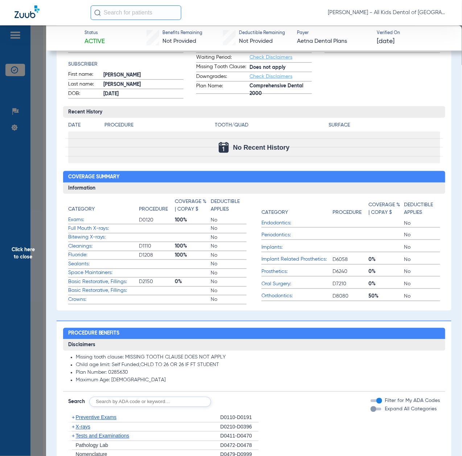
click at [16, 250] on span "Click here to close" at bounding box center [23, 253] width 46 height 456
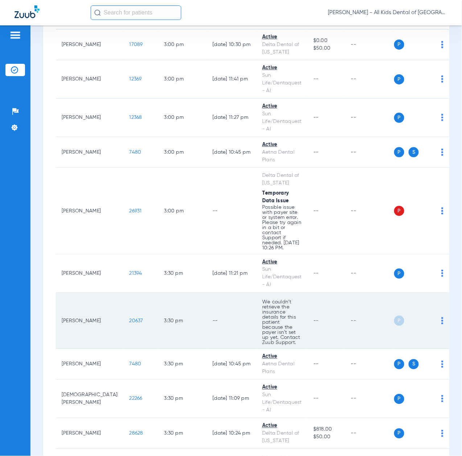
scroll to position [2898, 0]
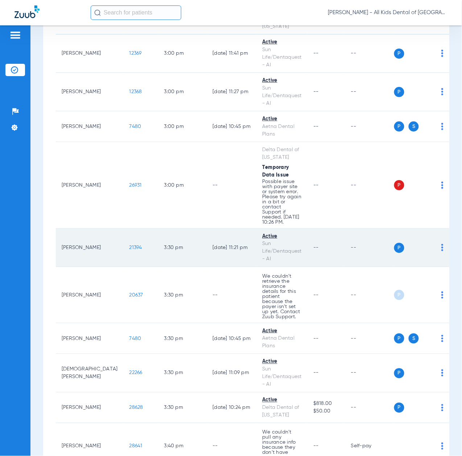
click at [129, 245] on span "21394" at bounding box center [135, 247] width 13 height 5
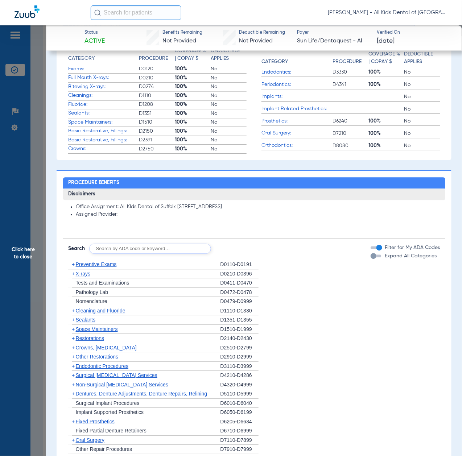
scroll to position [386, 0]
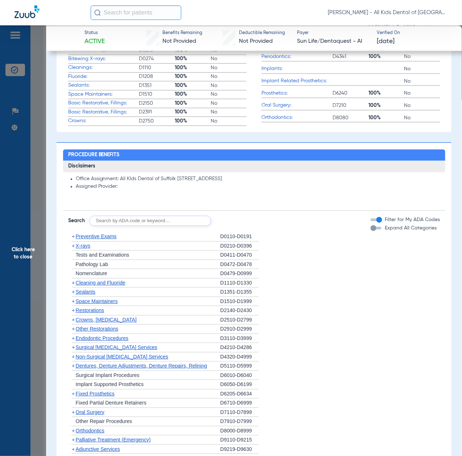
click at [120, 222] on input "text" at bounding box center [150, 221] width 122 height 10
paste input "D1206, D0330, D1351"
type input "D1206, D0330, D1351"
click button "Search" at bounding box center [238, 221] width 29 height 10
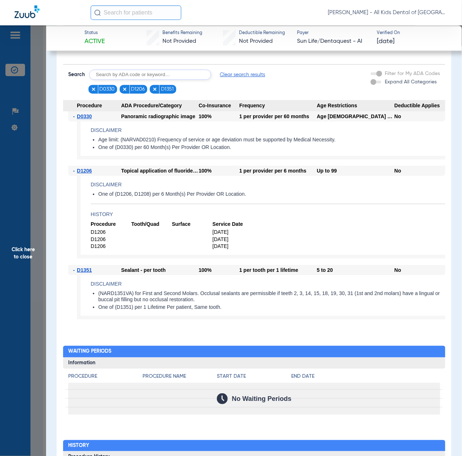
scroll to position [531, 0]
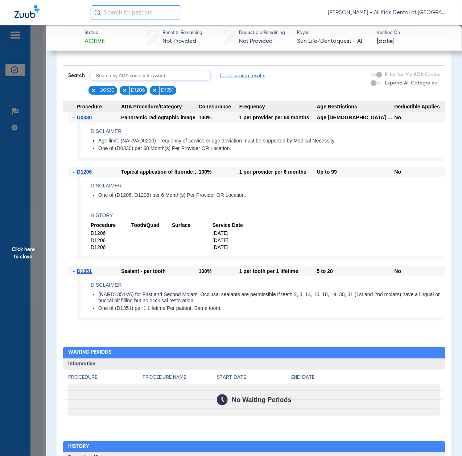
click at [36, 267] on span "Click here to close" at bounding box center [23, 253] width 46 height 456
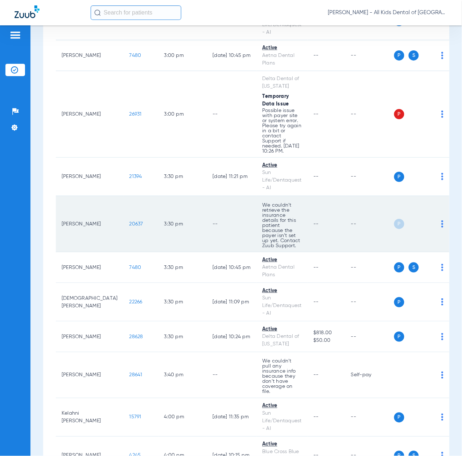
scroll to position [2995, 0]
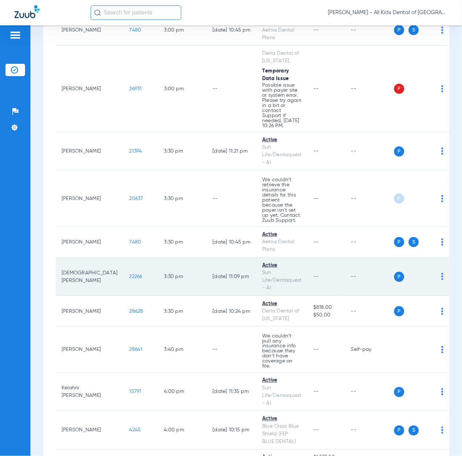
click at [129, 274] on span "22266" at bounding box center [135, 276] width 13 height 5
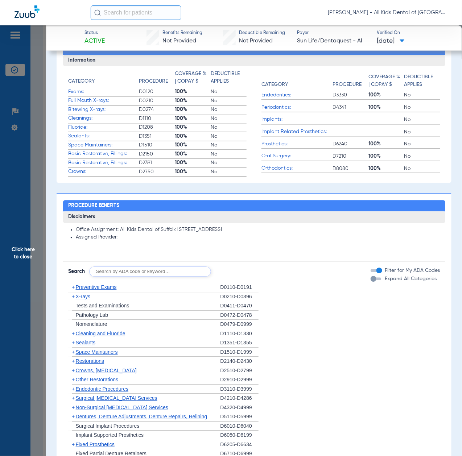
scroll to position [338, 0]
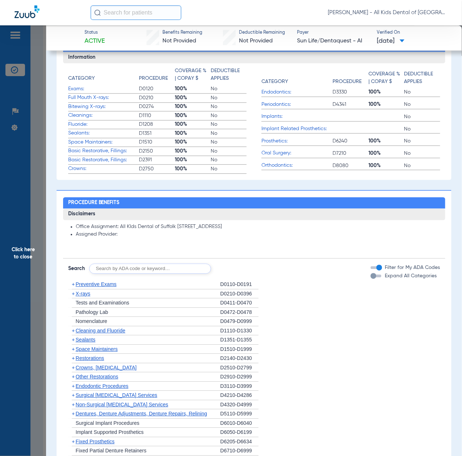
click at [125, 266] on input "text" at bounding box center [150, 269] width 122 height 10
paste input "D1206, D0330, D1351"
type input "D1206, D0330, D1351"
click button "Search" at bounding box center [238, 269] width 29 height 10
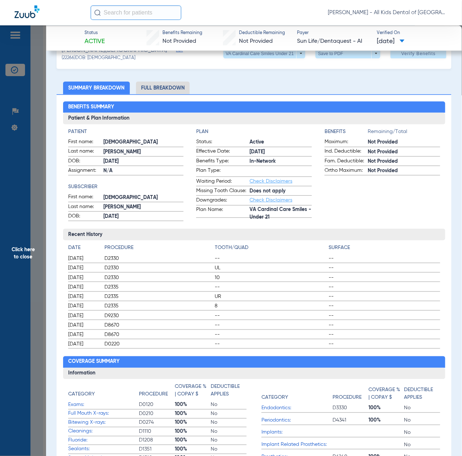
scroll to position [0, 0]
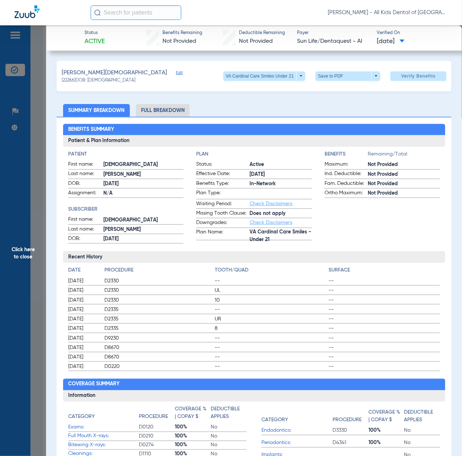
drag, startPoint x: 25, startPoint y: 250, endPoint x: 147, endPoint y: 253, distance: 122.5
click at [25, 250] on span "Click here to close" at bounding box center [23, 253] width 46 height 456
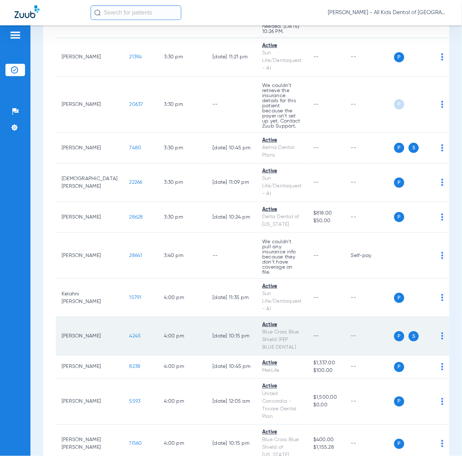
scroll to position [3091, 0]
